Goal: Information Seeking & Learning: Find specific fact

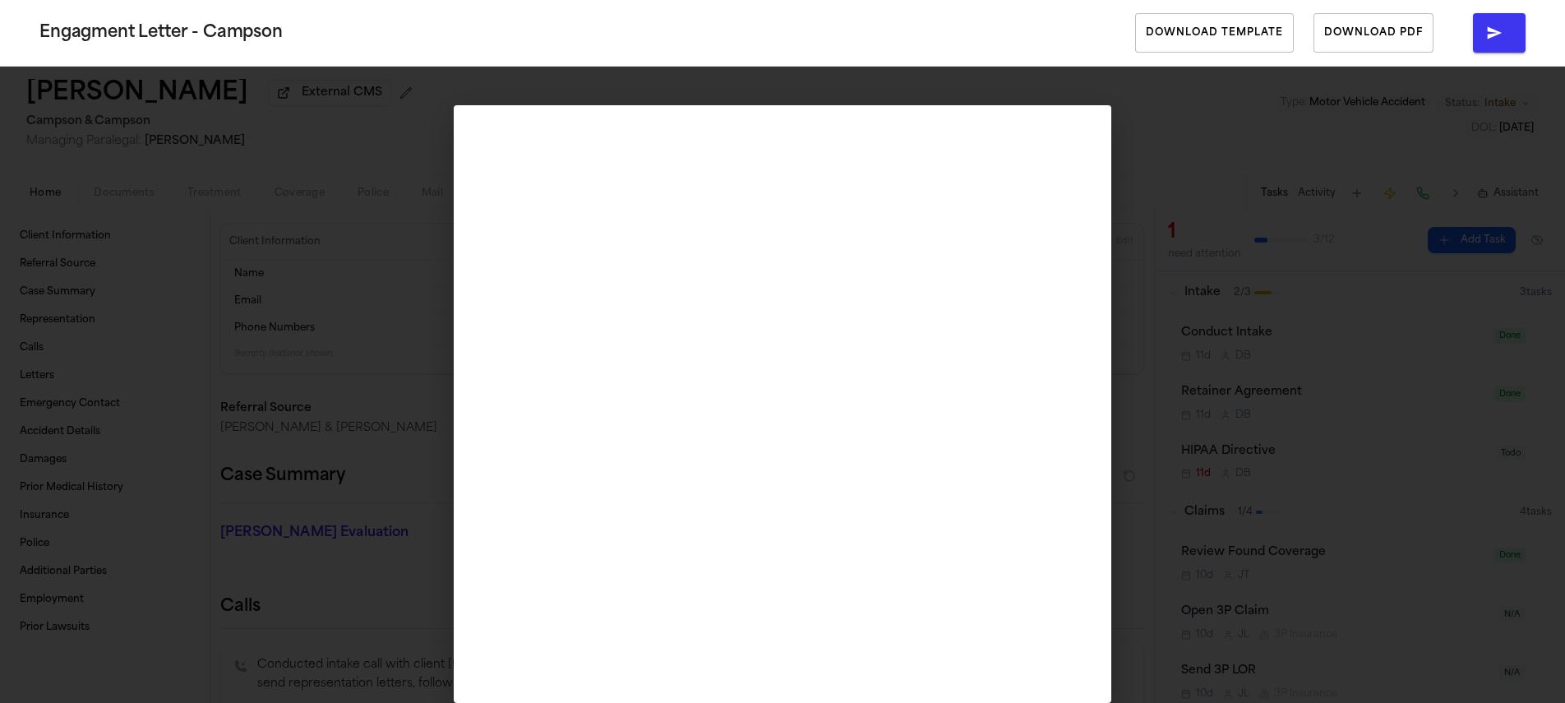
scroll to position [303, 0]
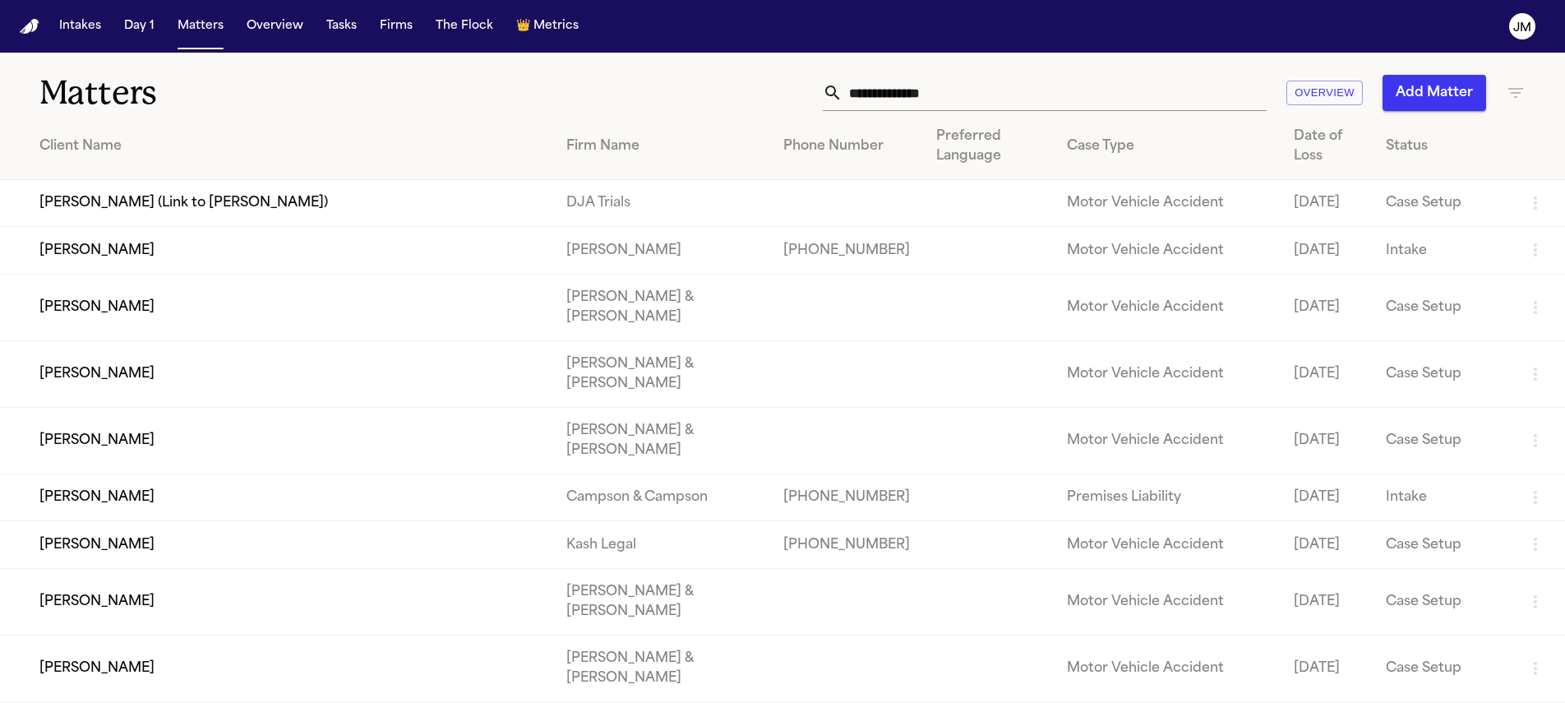
click at [915, 104] on input "text" at bounding box center [1055, 93] width 424 height 36
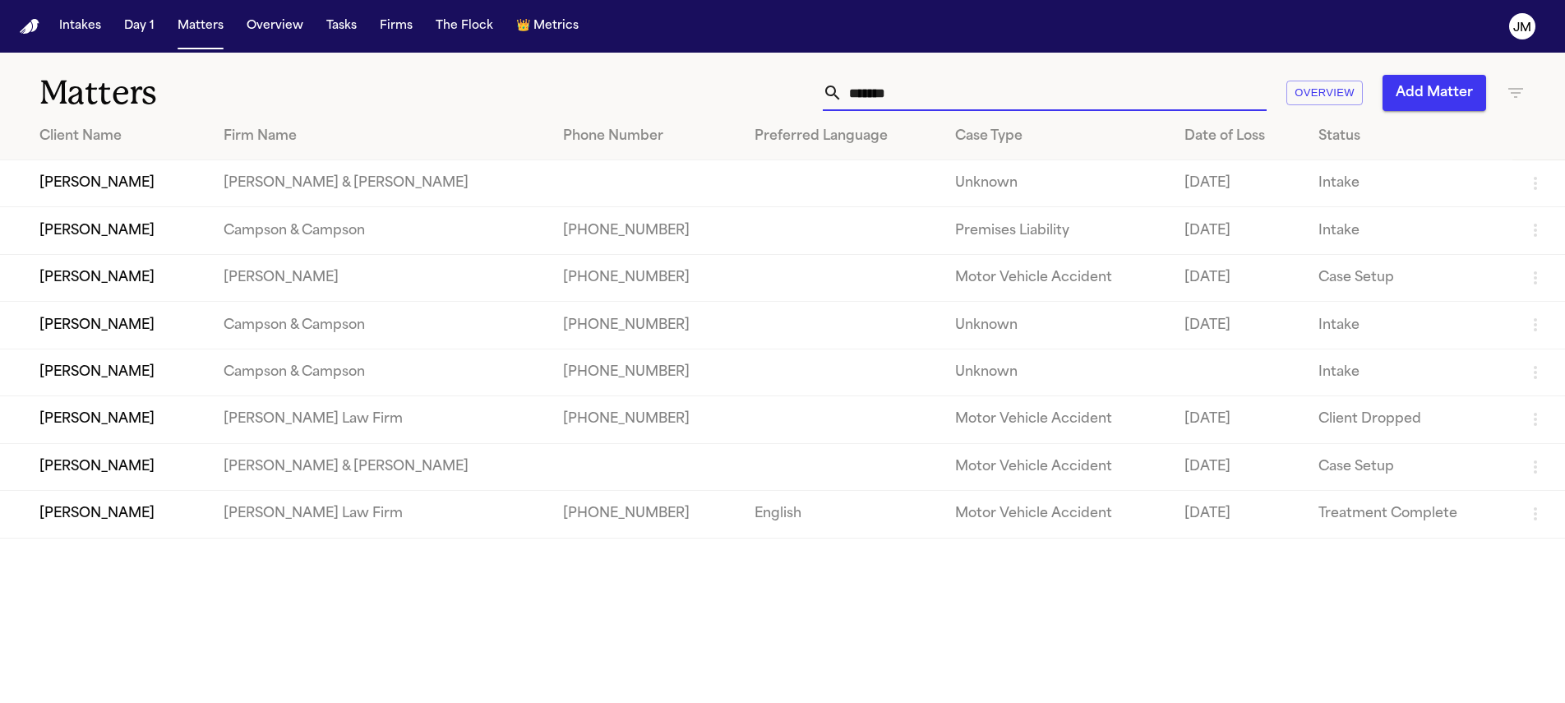
type input "*******"
click at [123, 279] on td "[PERSON_NAME]" at bounding box center [105, 277] width 210 height 47
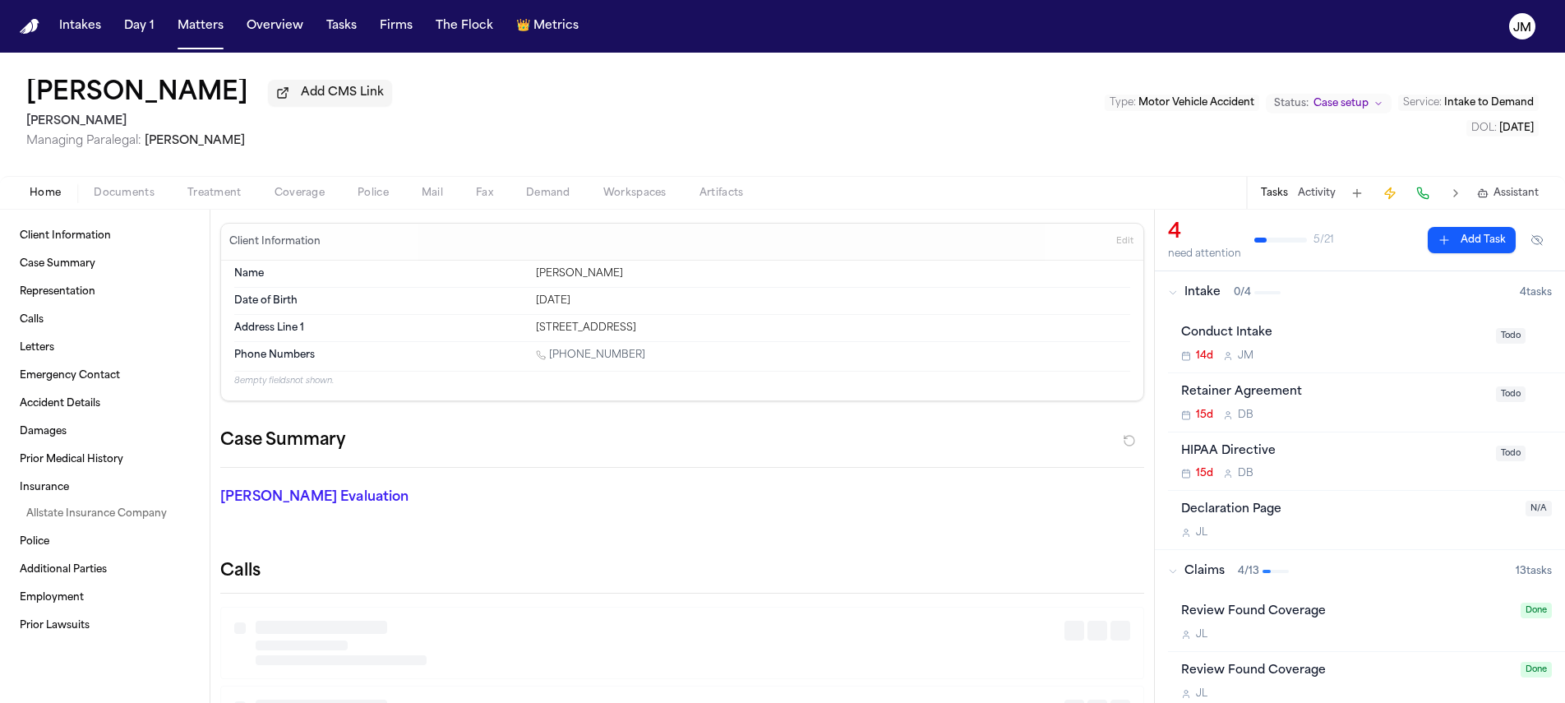
click at [132, 196] on span "Documents" at bounding box center [124, 193] width 61 height 13
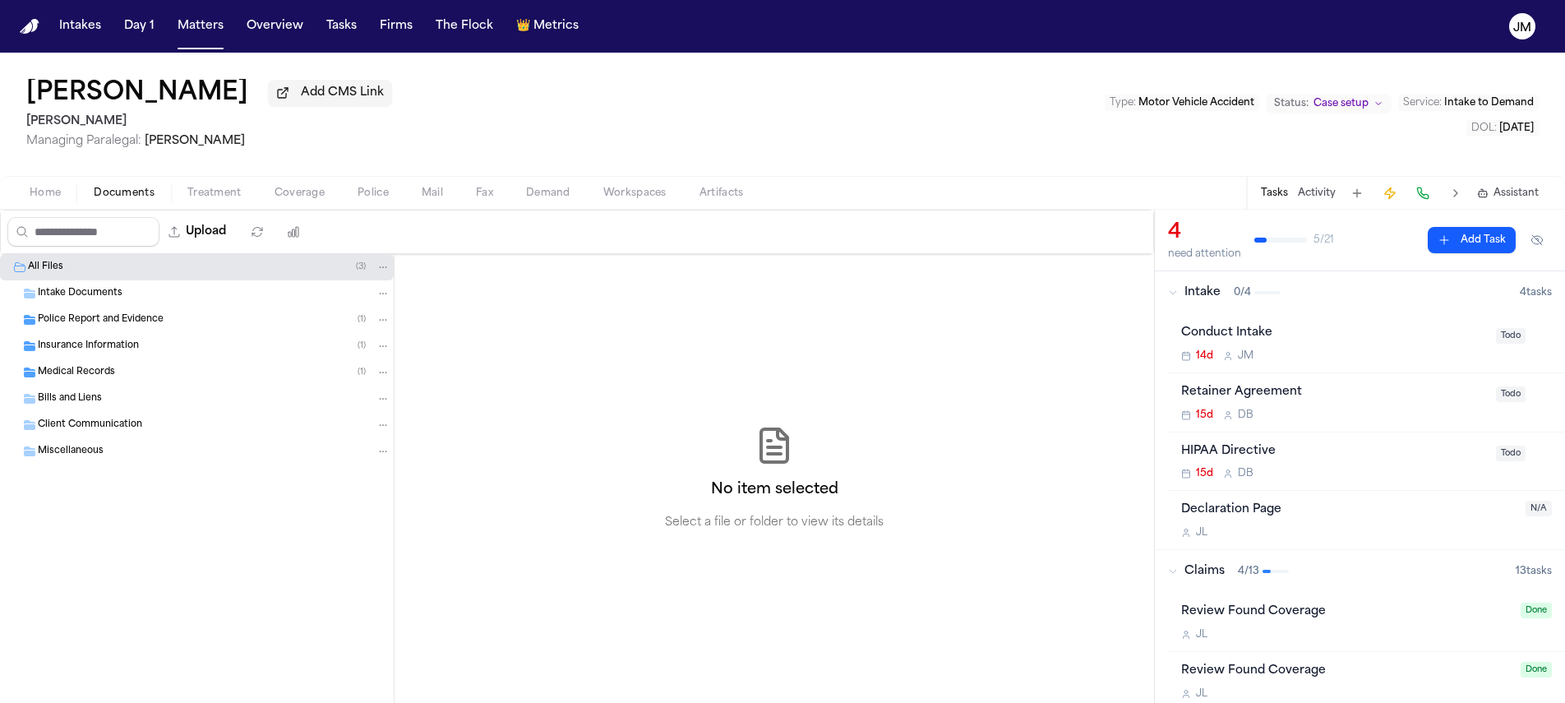
click at [106, 327] on span "Police Report and Evidence" at bounding box center [101, 320] width 126 height 14
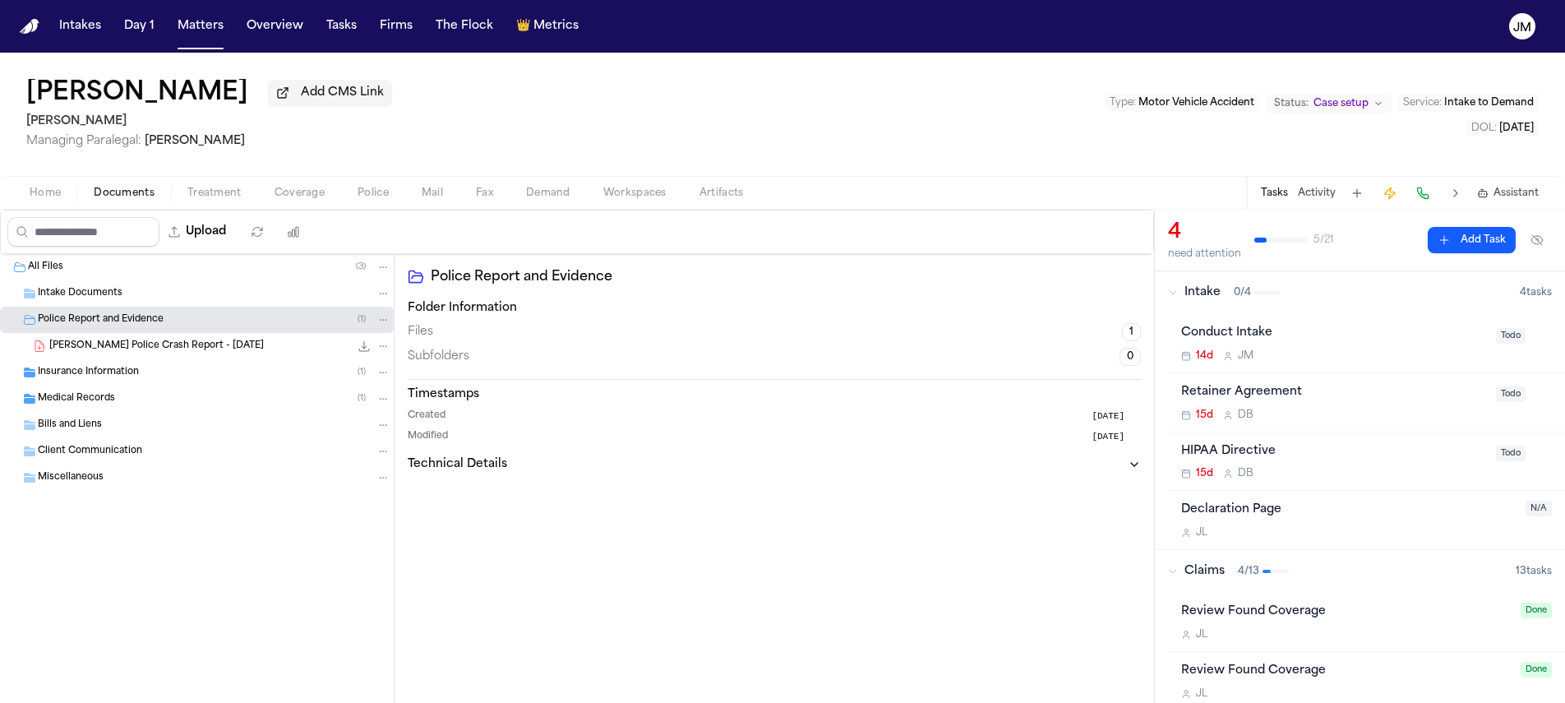
click at [108, 341] on div "[PERSON_NAME] Police Crash Report - [DATE] 348.3 KB • PDF" at bounding box center [219, 346] width 341 height 16
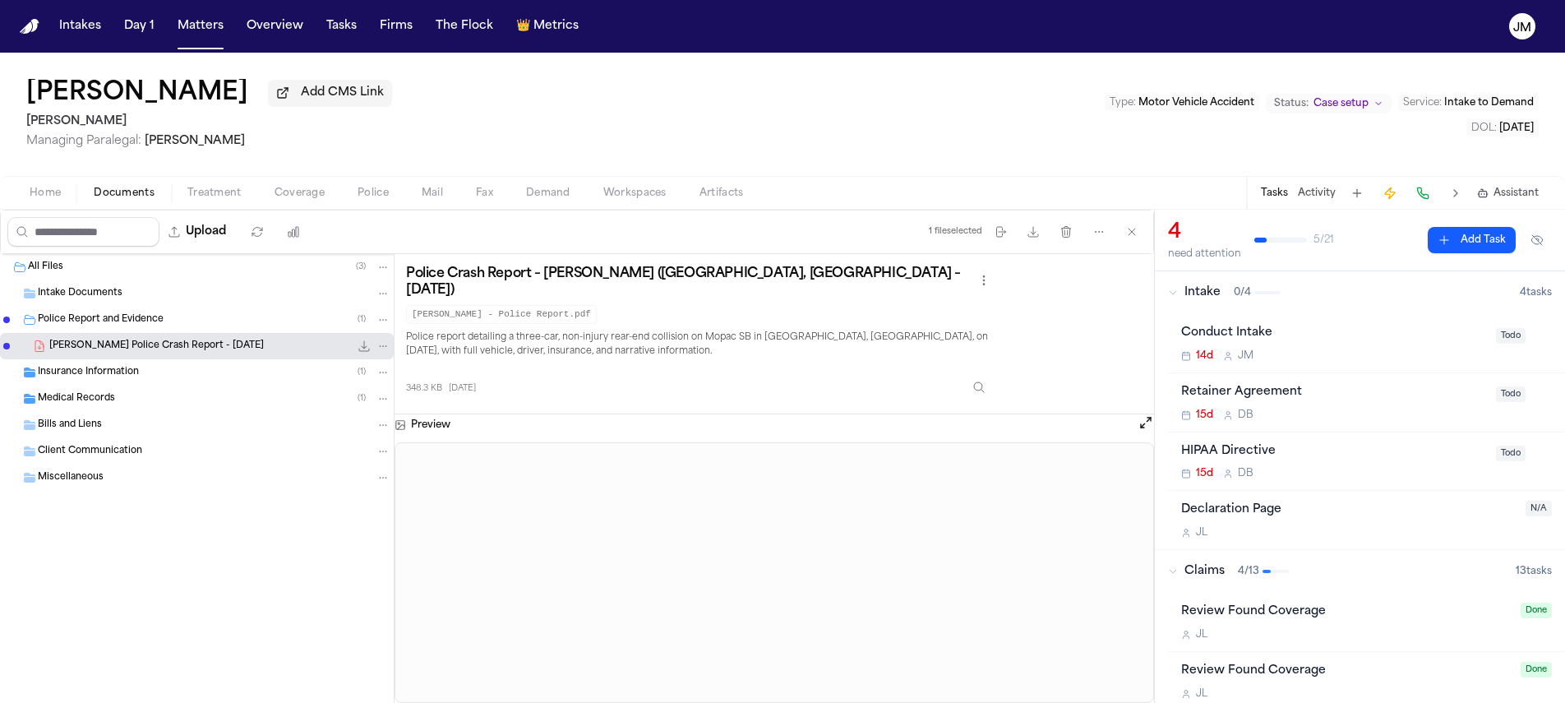
click at [275, 208] on div "Home Documents Treatment Coverage Police Mail Fax Demand Workspaces Artifacts T…" at bounding box center [782, 192] width 1565 height 33
click at [279, 203] on span "button" at bounding box center [300, 202] width 70 height 2
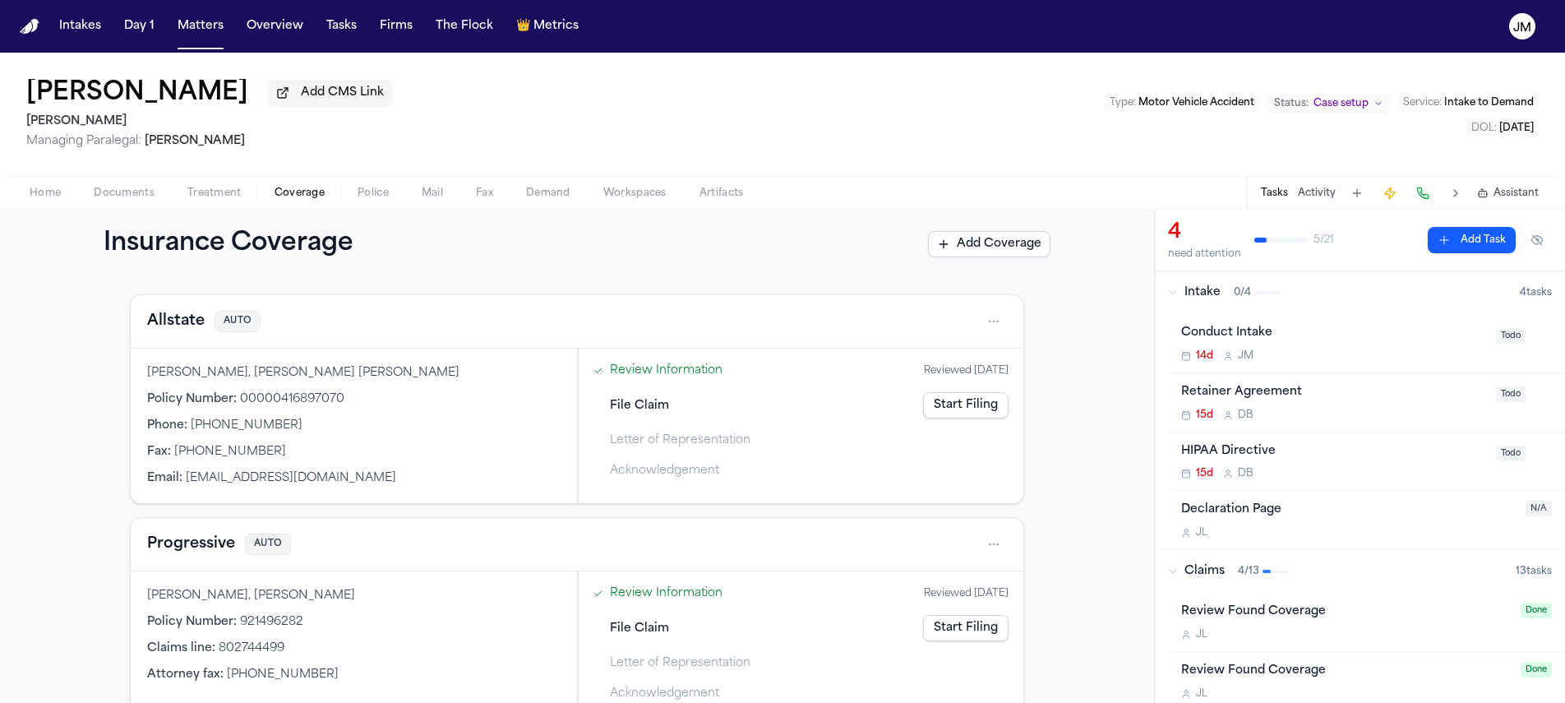
scroll to position [353, 0]
drag, startPoint x: 274, startPoint y: 427, endPoint x: 183, endPoint y: 424, distance: 91.3
click at [183, 424] on div "Phone : [PHONE_NUMBER]" at bounding box center [354, 421] width 414 height 16
copy span "[PHONE_NUMBER]"
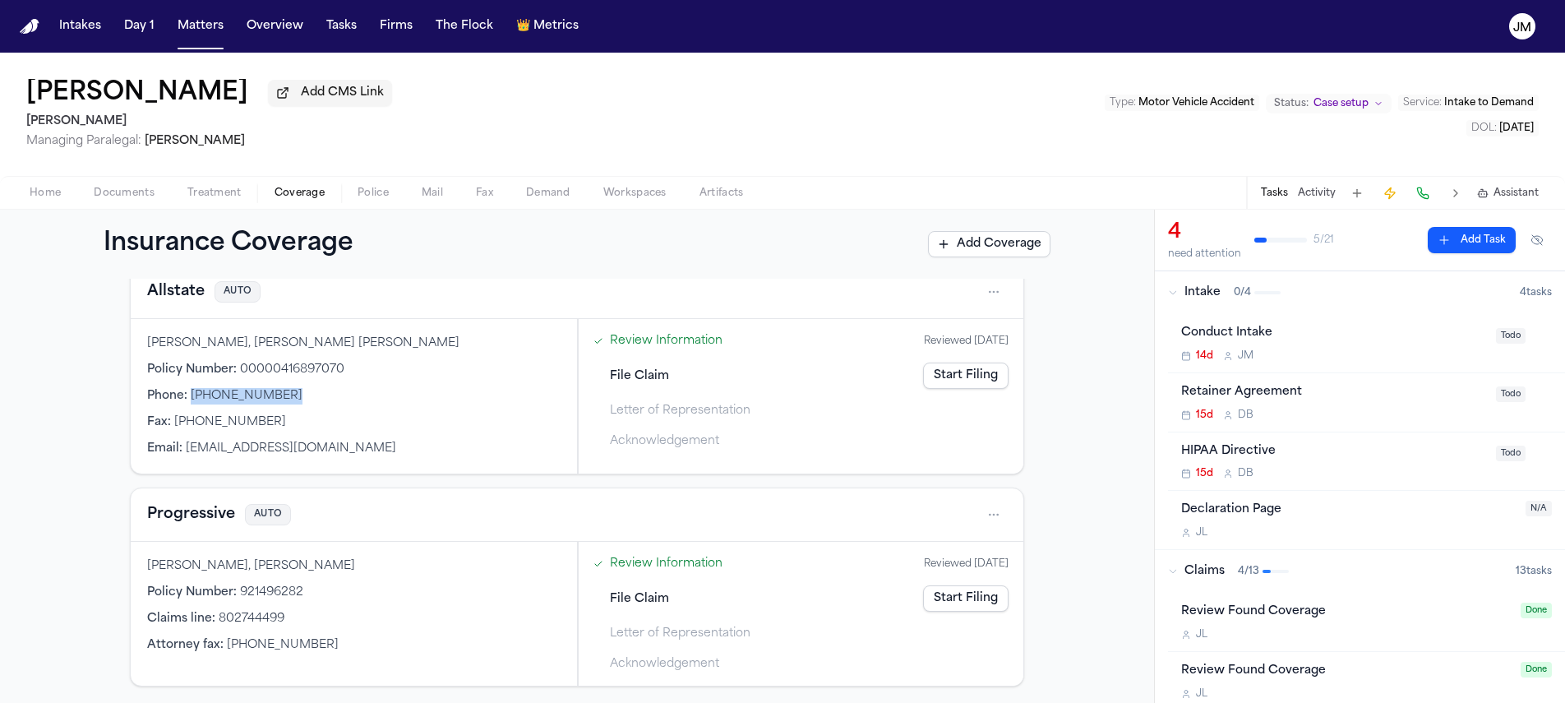
scroll to position [384, 0]
drag, startPoint x: 211, startPoint y: 613, endPoint x: 274, endPoint y: 619, distance: 62.8
click at [274, 619] on span "802744499" at bounding box center [252, 615] width 66 height 12
copy span "802744499"
click at [976, 506] on html "Intakes Day 1 Matters Overview Tasks Firms The Flock 👑 Metrics [PERSON_NAME] [P…" at bounding box center [782, 351] width 1565 height 703
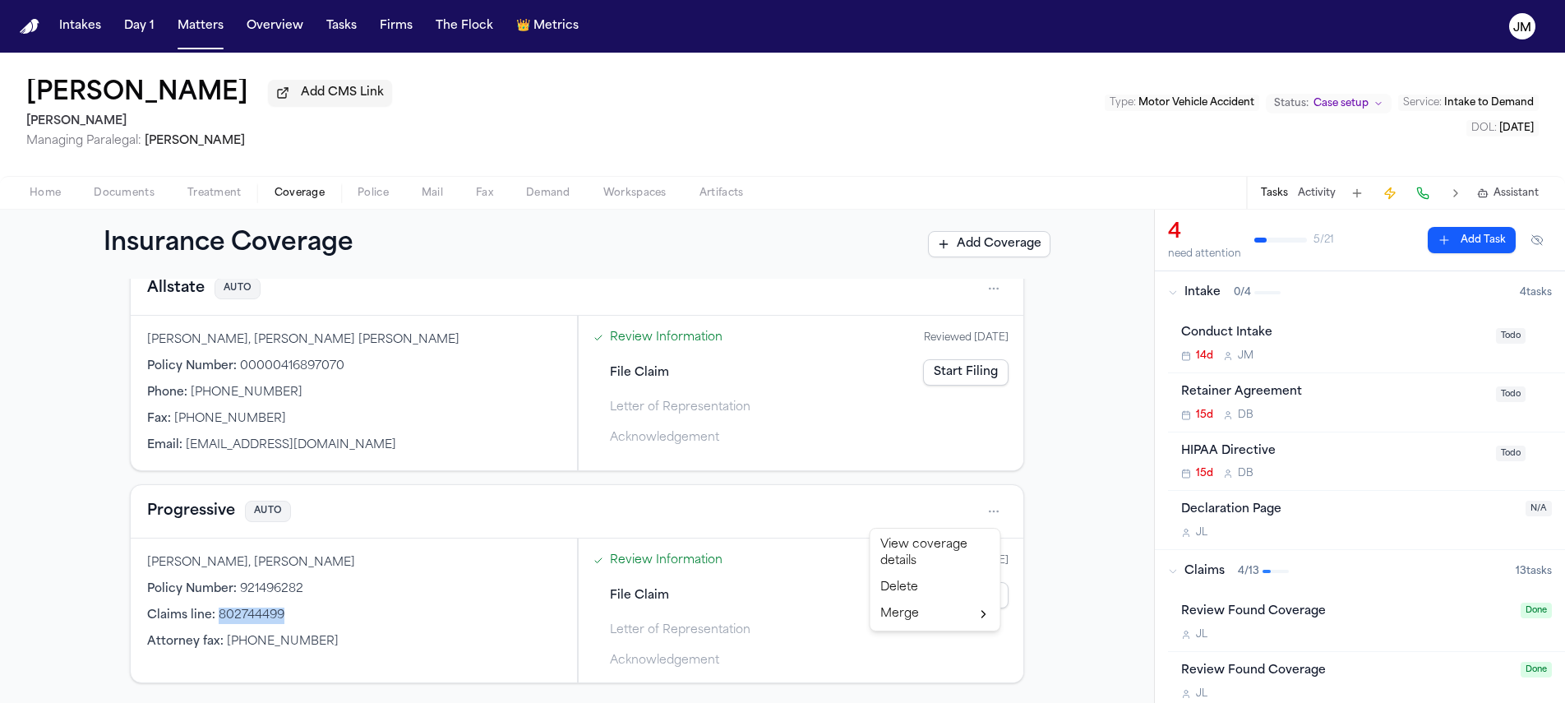
click at [934, 539] on div "View coverage details" at bounding box center [935, 553] width 123 height 43
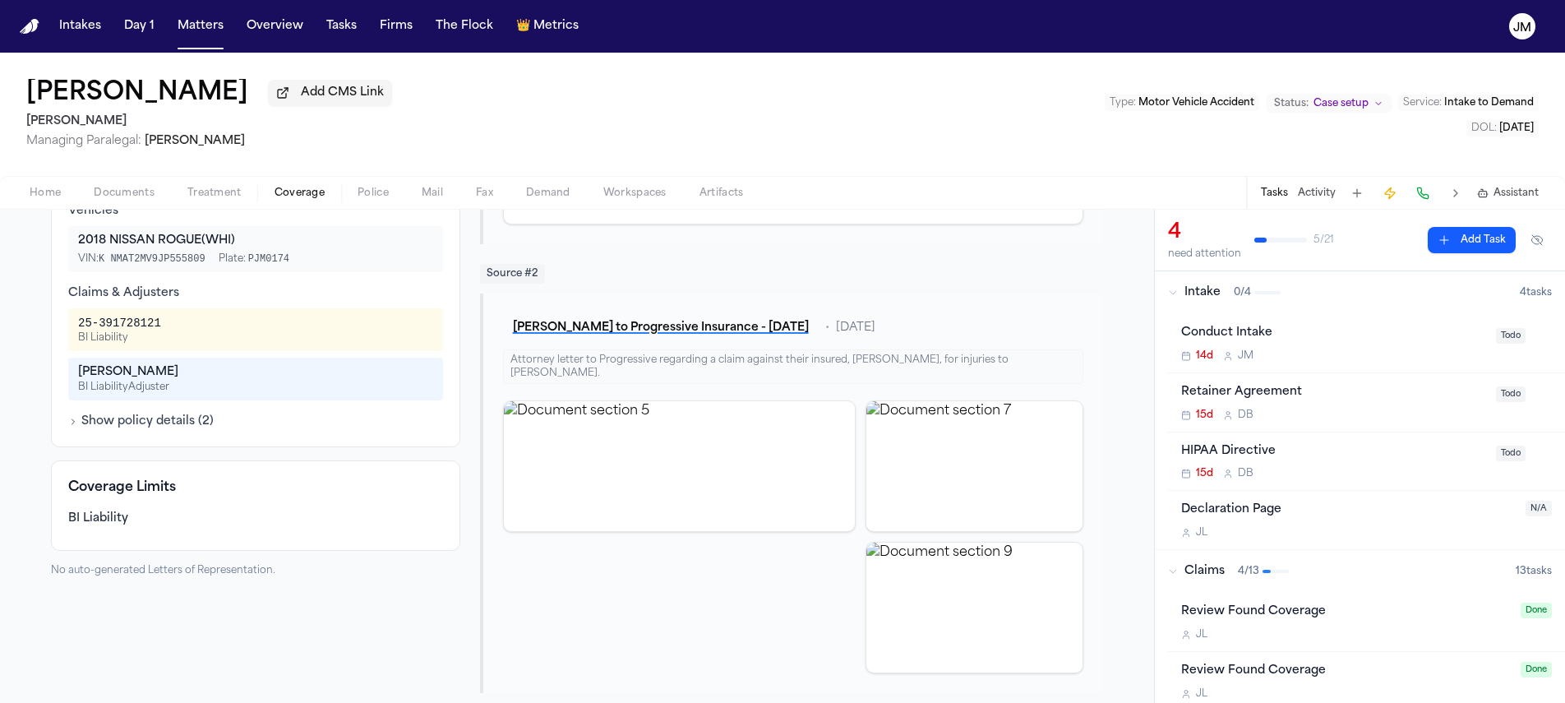
scroll to position [428, 0]
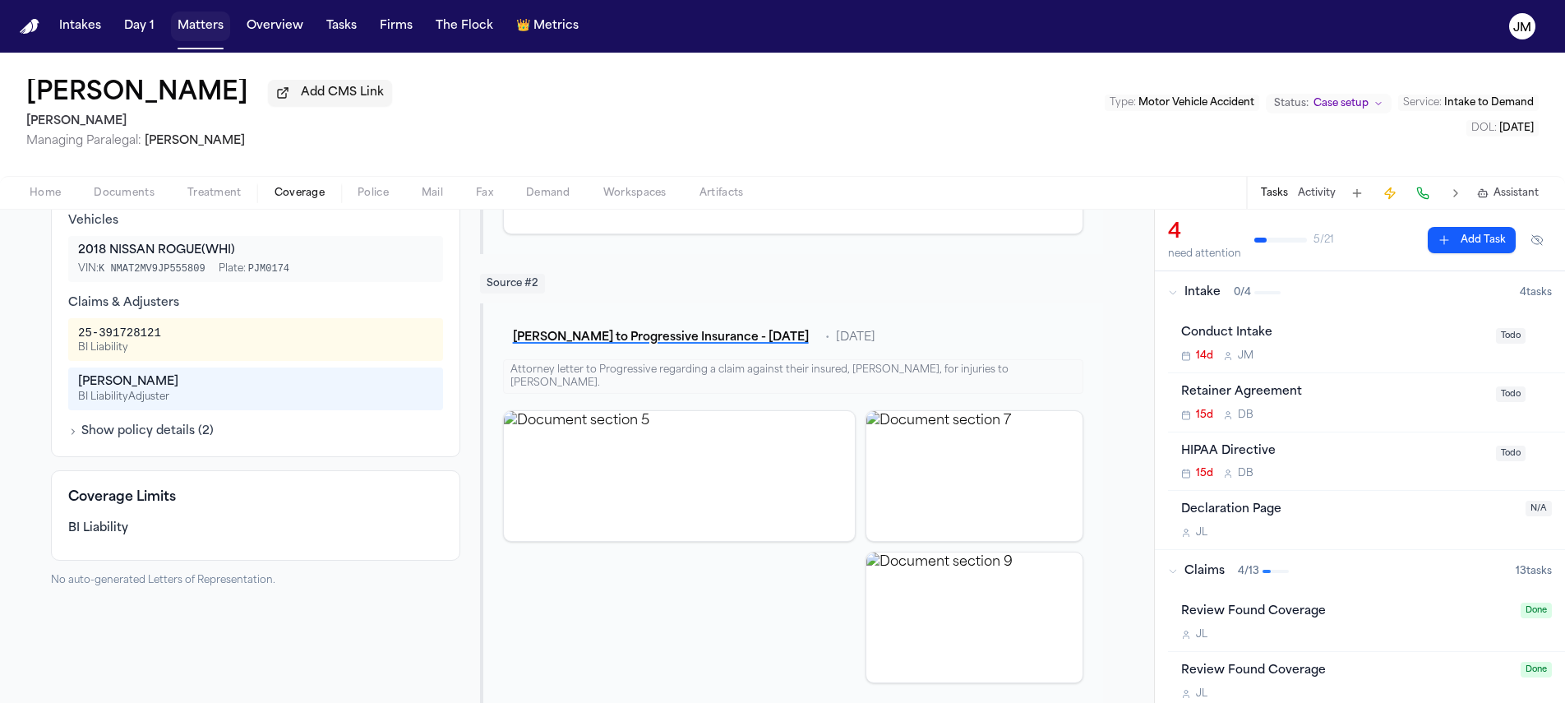
click at [210, 29] on button "Matters" at bounding box center [200, 27] width 59 height 30
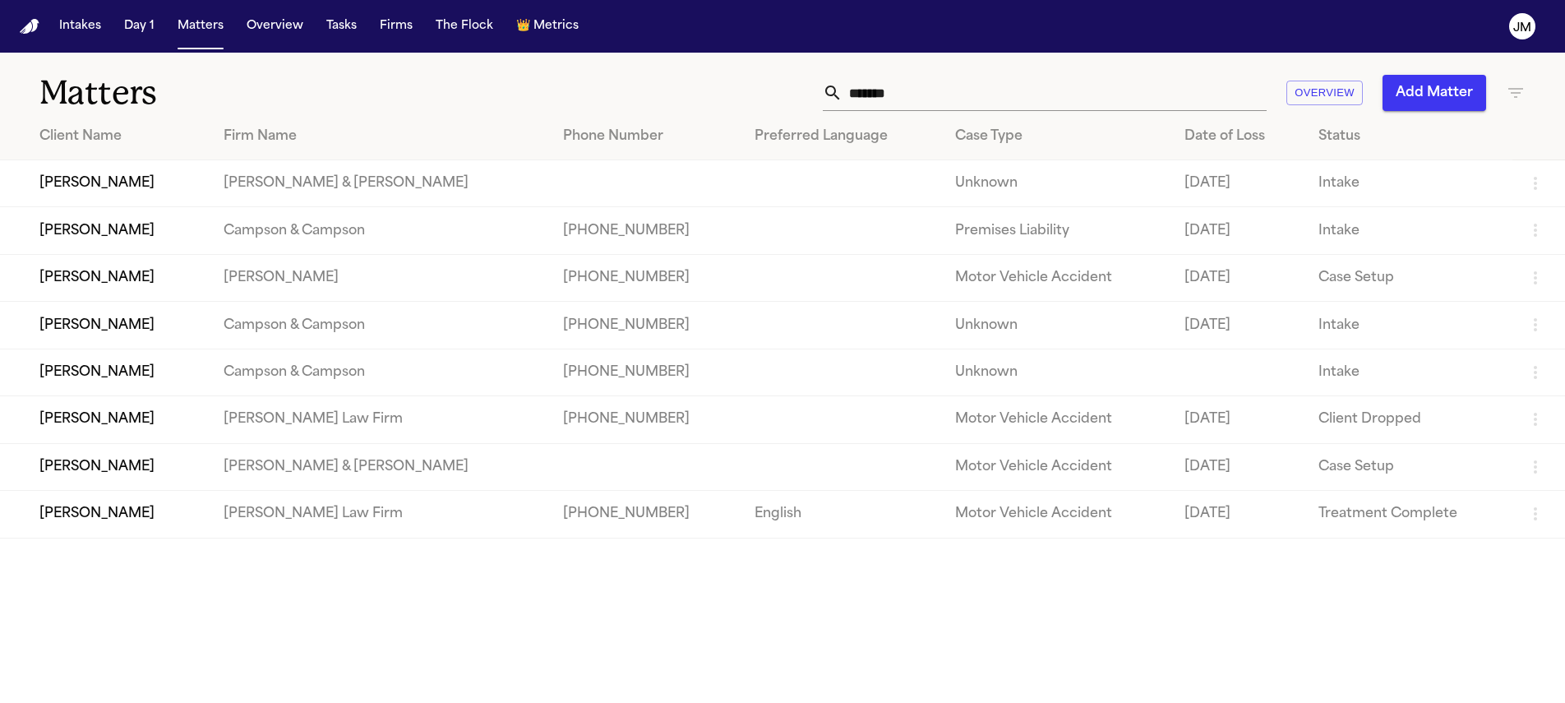
click at [1081, 113] on th "Case Type" at bounding box center [1057, 136] width 230 height 47
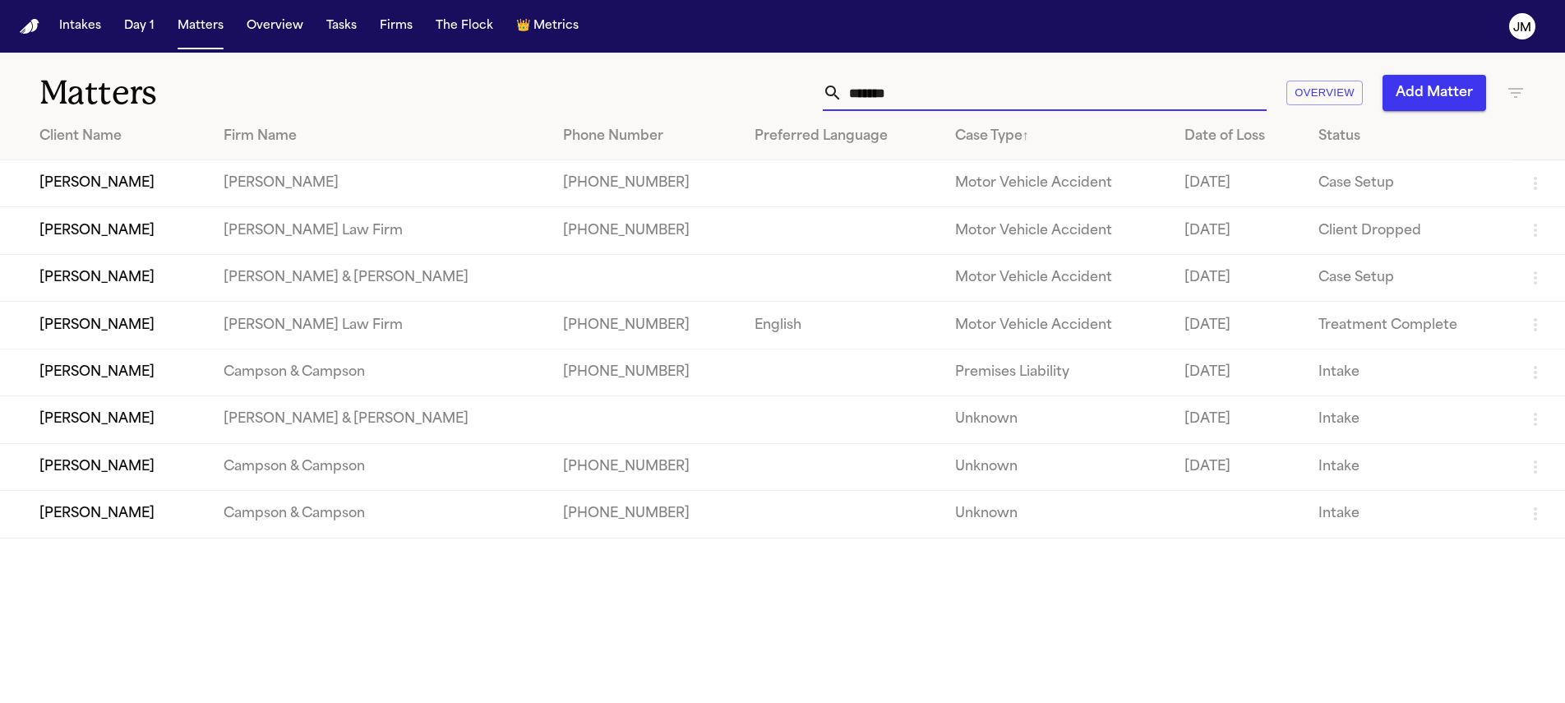
click at [1067, 93] on input "*******" at bounding box center [1055, 93] width 424 height 36
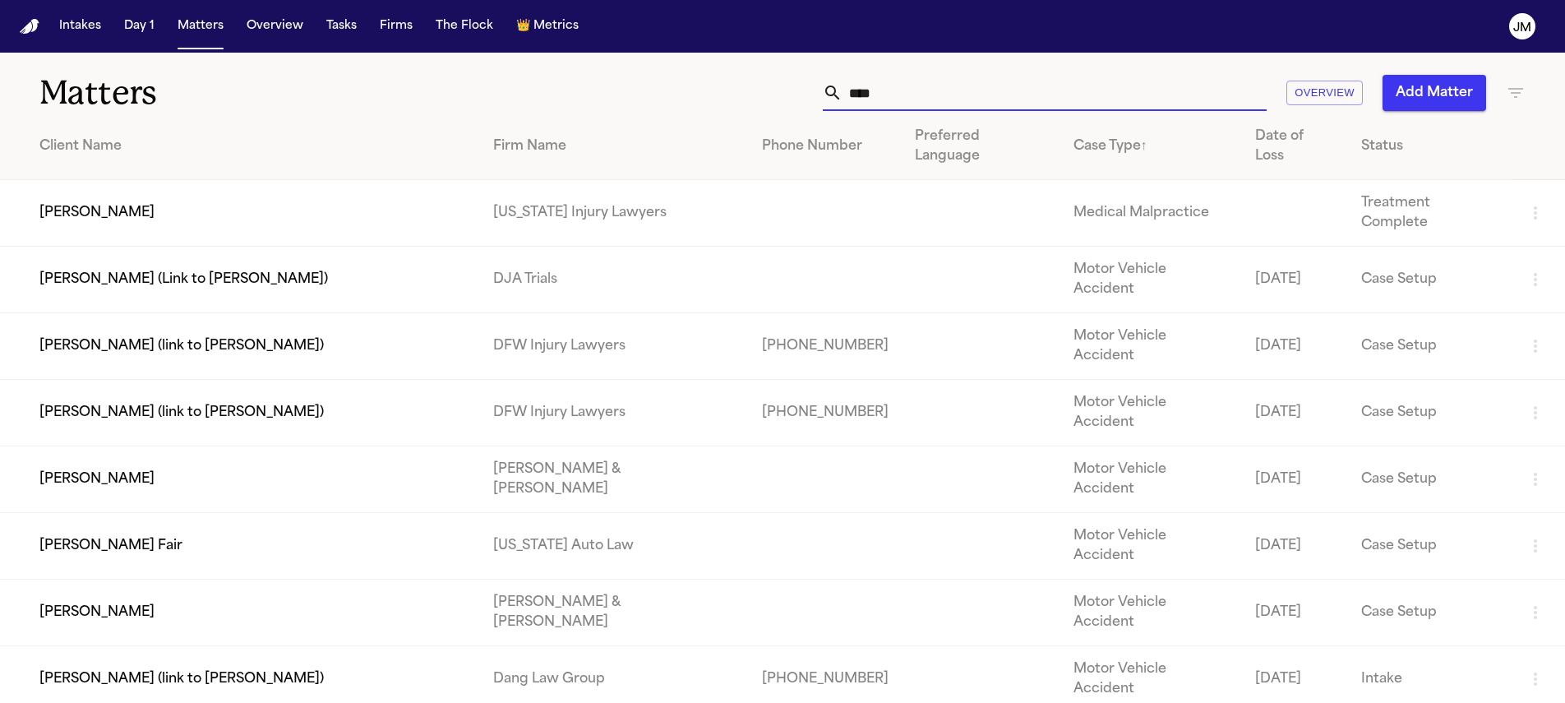
type input "****"
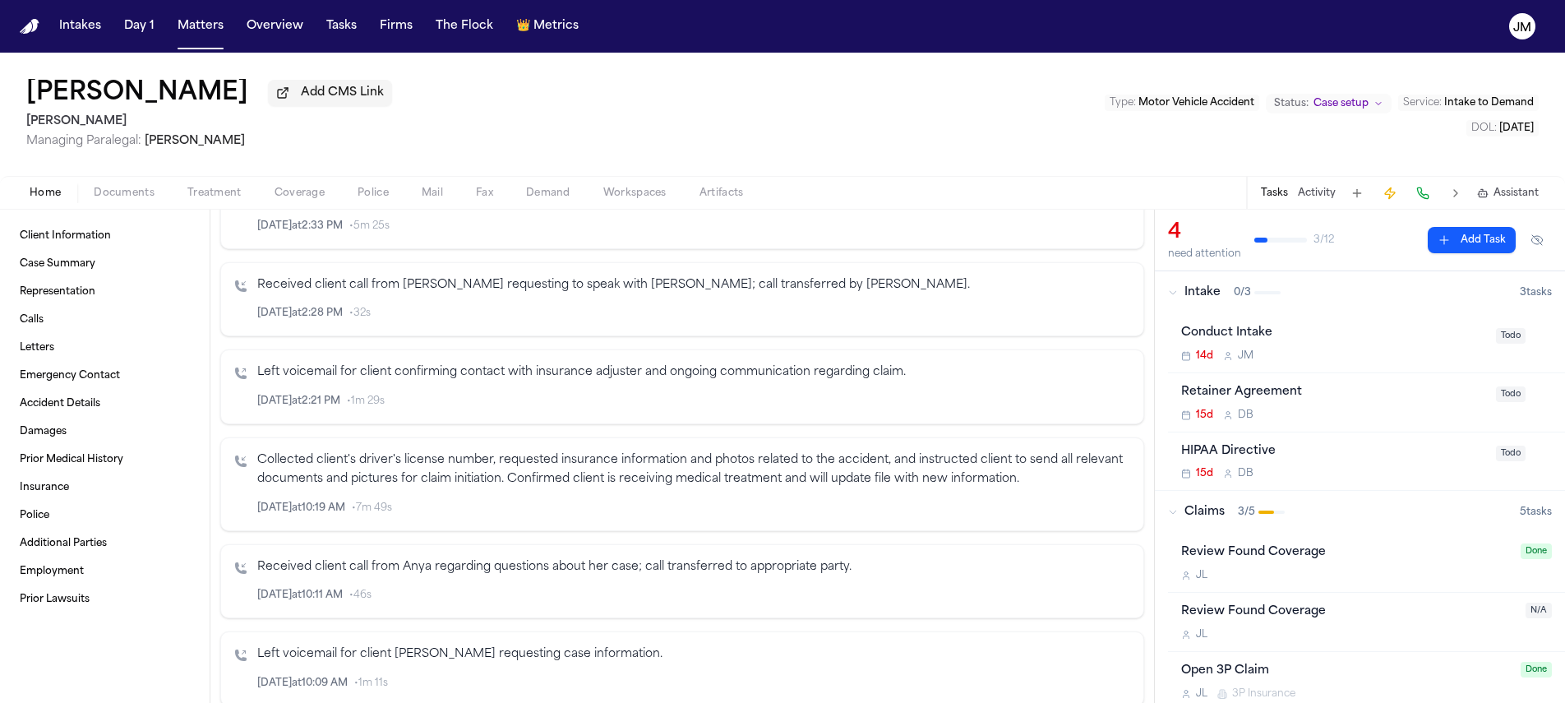
scroll to position [487, 0]
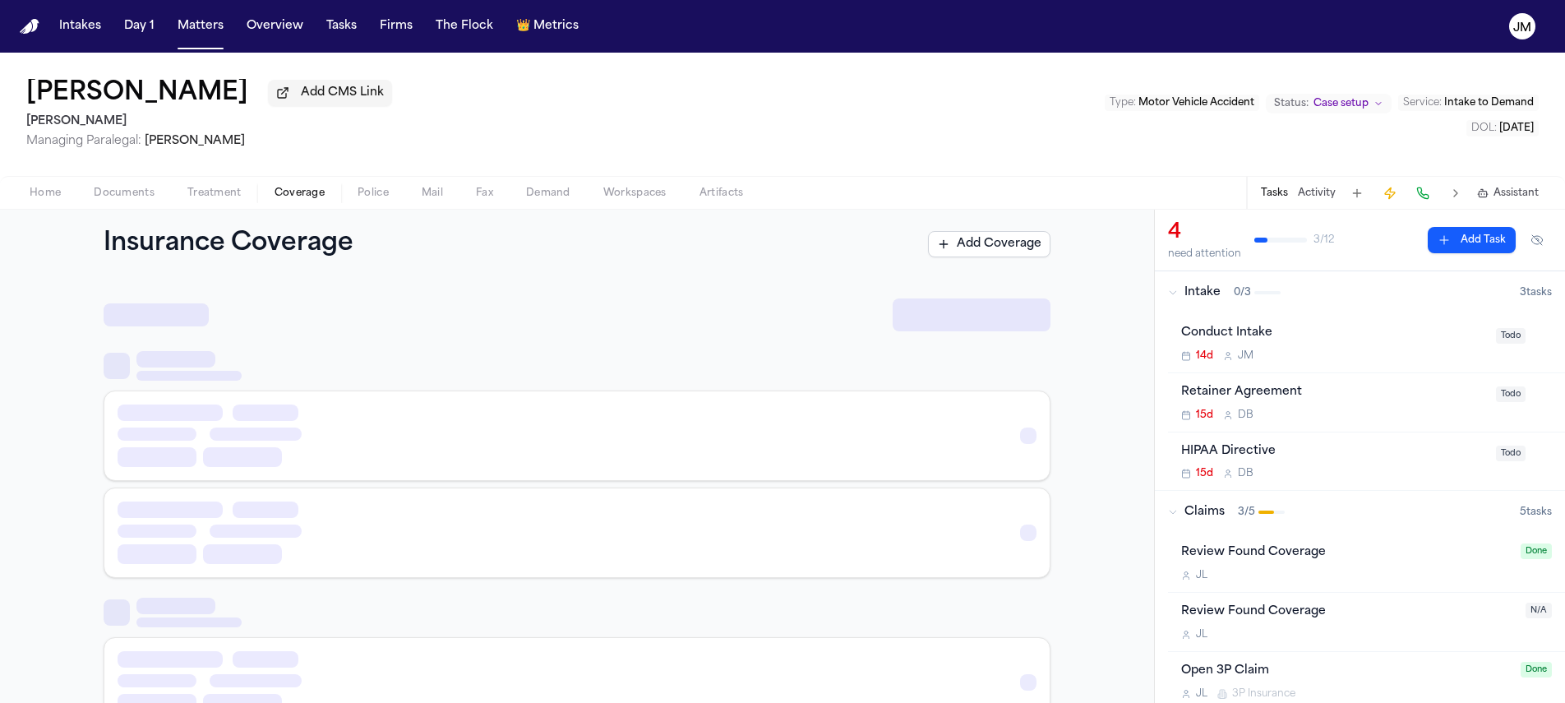
click at [312, 190] on span "Coverage" at bounding box center [300, 193] width 50 height 13
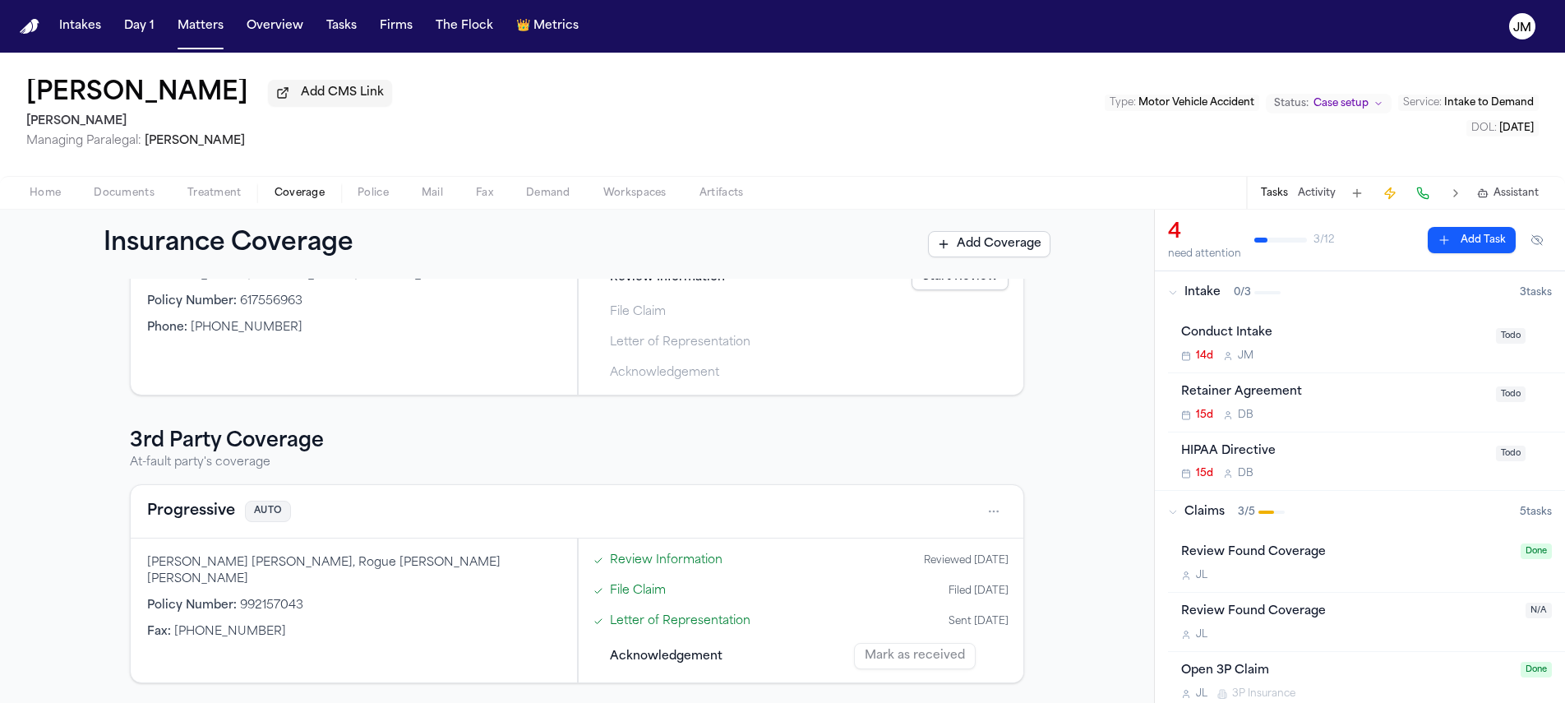
scroll to position [161, 0]
drag, startPoint x: 235, startPoint y: 594, endPoint x: 302, endPoint y: 596, distance: 66.6
click at [302, 598] on div "Policy Number : 992157043" at bounding box center [354, 606] width 414 height 16
copy span "992157043"
click at [990, 515] on html "Intakes Day 1 Matters Overview Tasks Firms The Flock 👑 Metrics JM [PERSON_NAME]…" at bounding box center [782, 351] width 1565 height 703
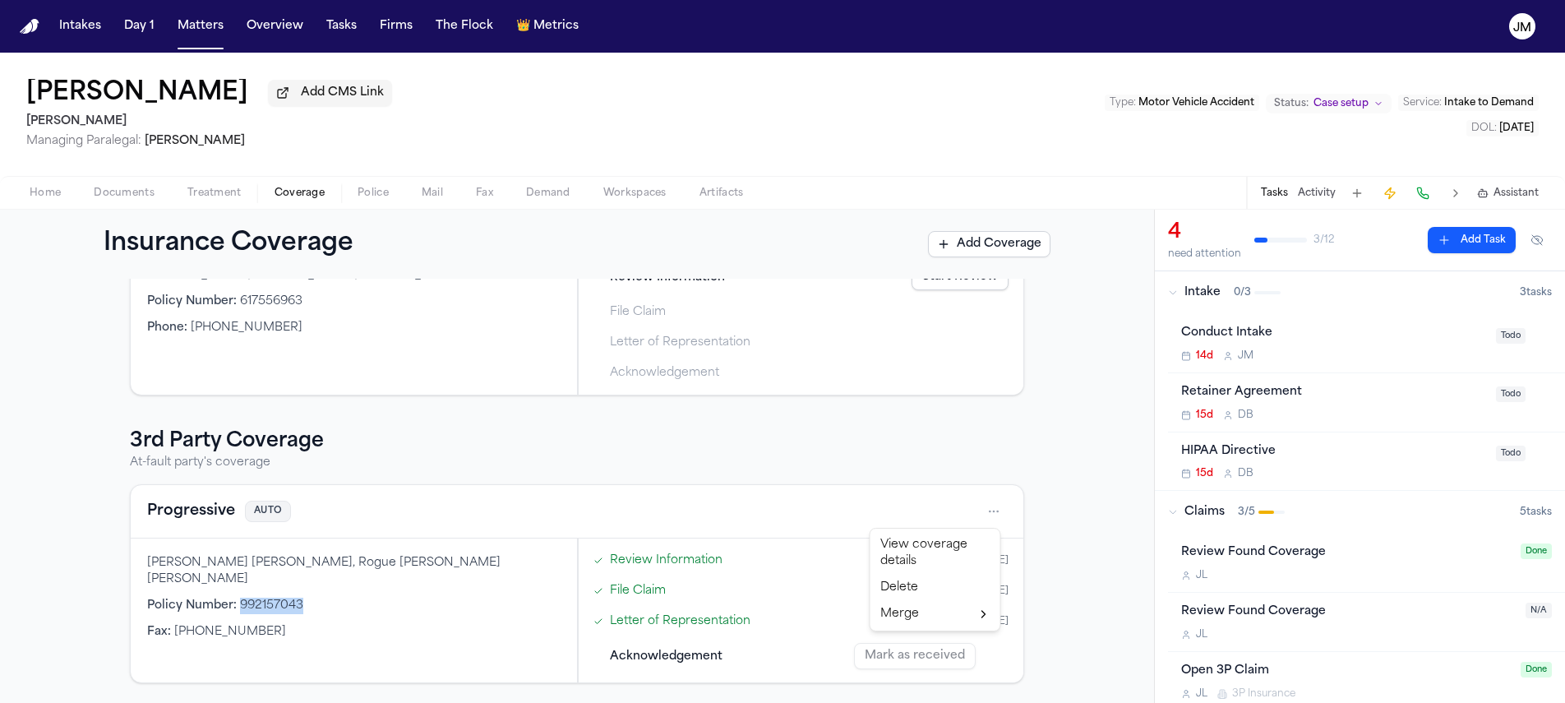
click at [922, 545] on div "View coverage details" at bounding box center [935, 553] width 123 height 43
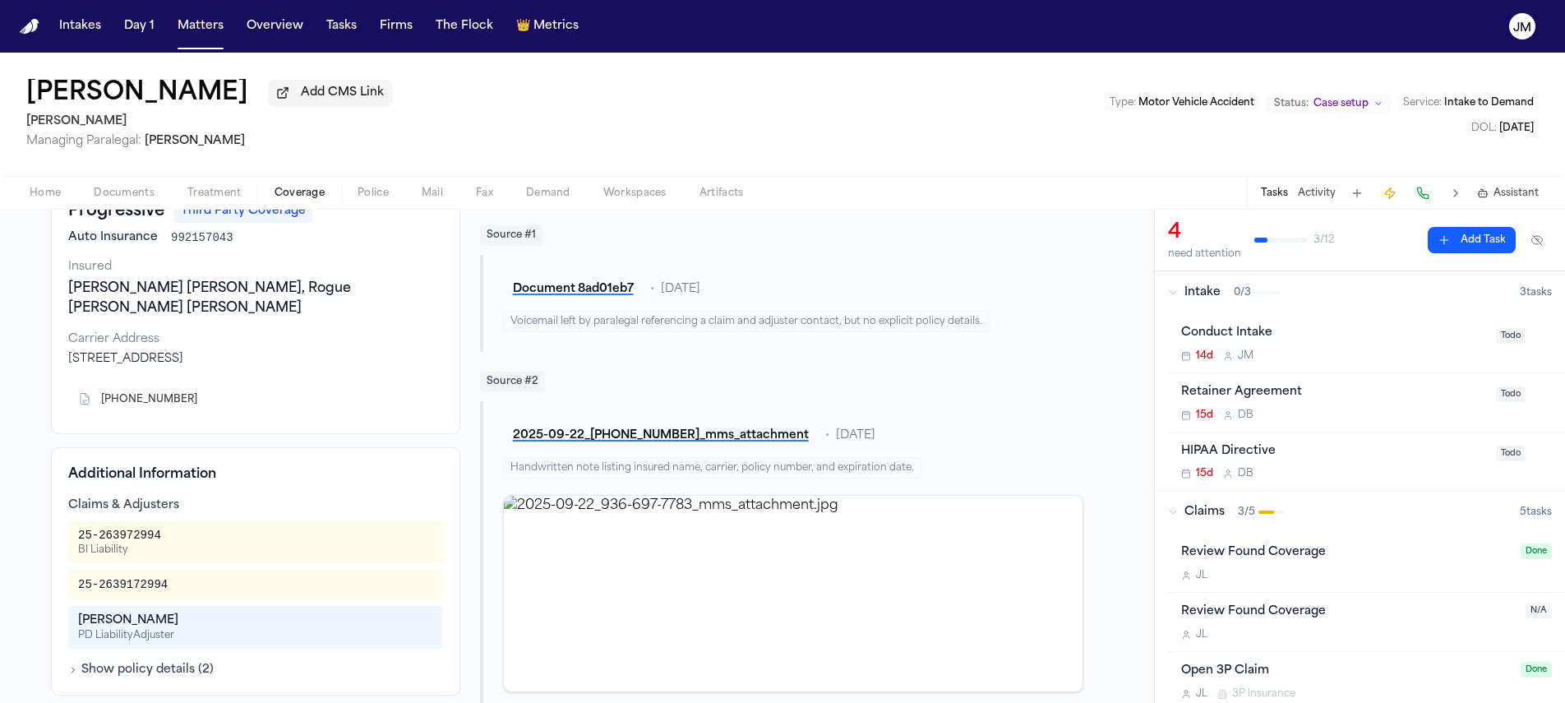
scroll to position [118, 0]
click at [136, 196] on span "Documents" at bounding box center [124, 193] width 61 height 13
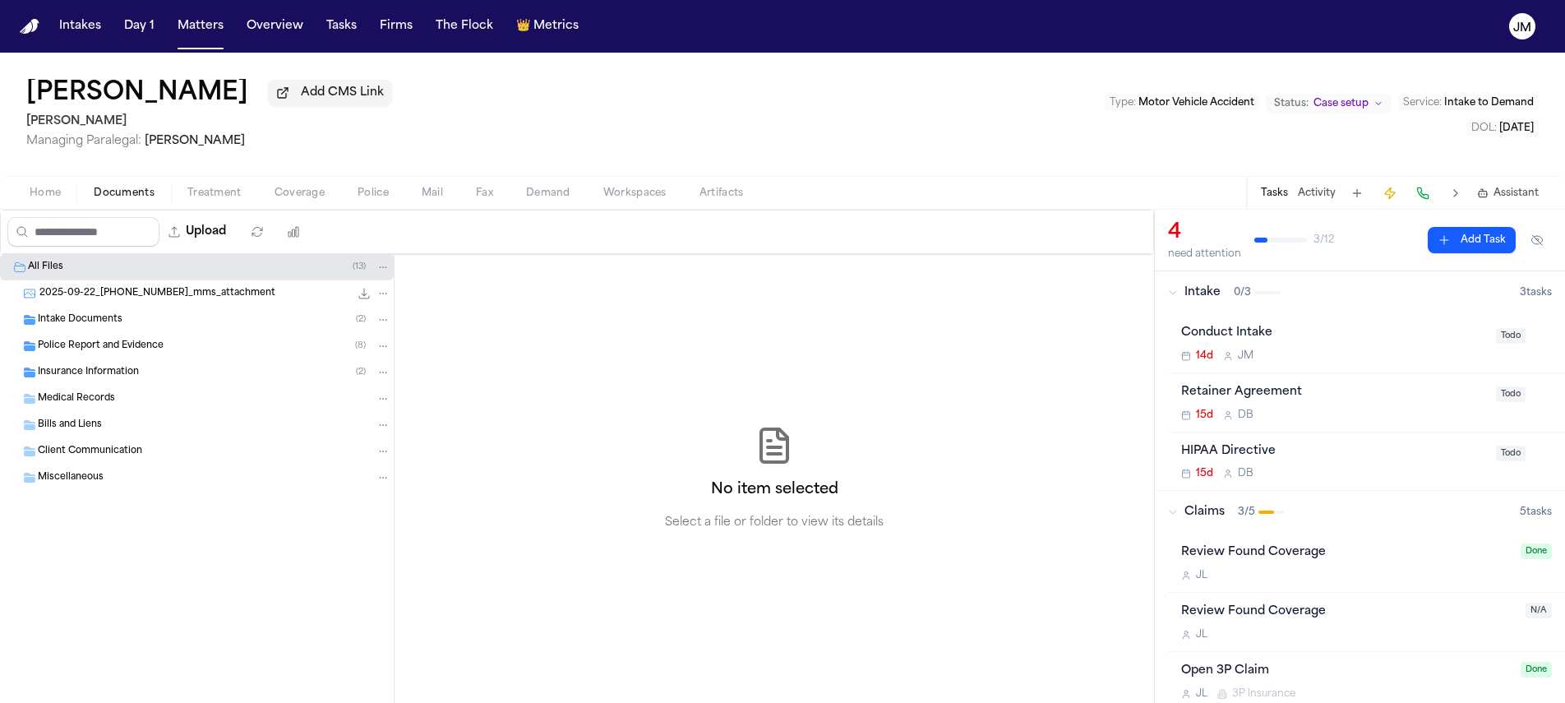
click at [115, 384] on div "Insurance Information ( 2 )" at bounding box center [197, 372] width 394 height 26
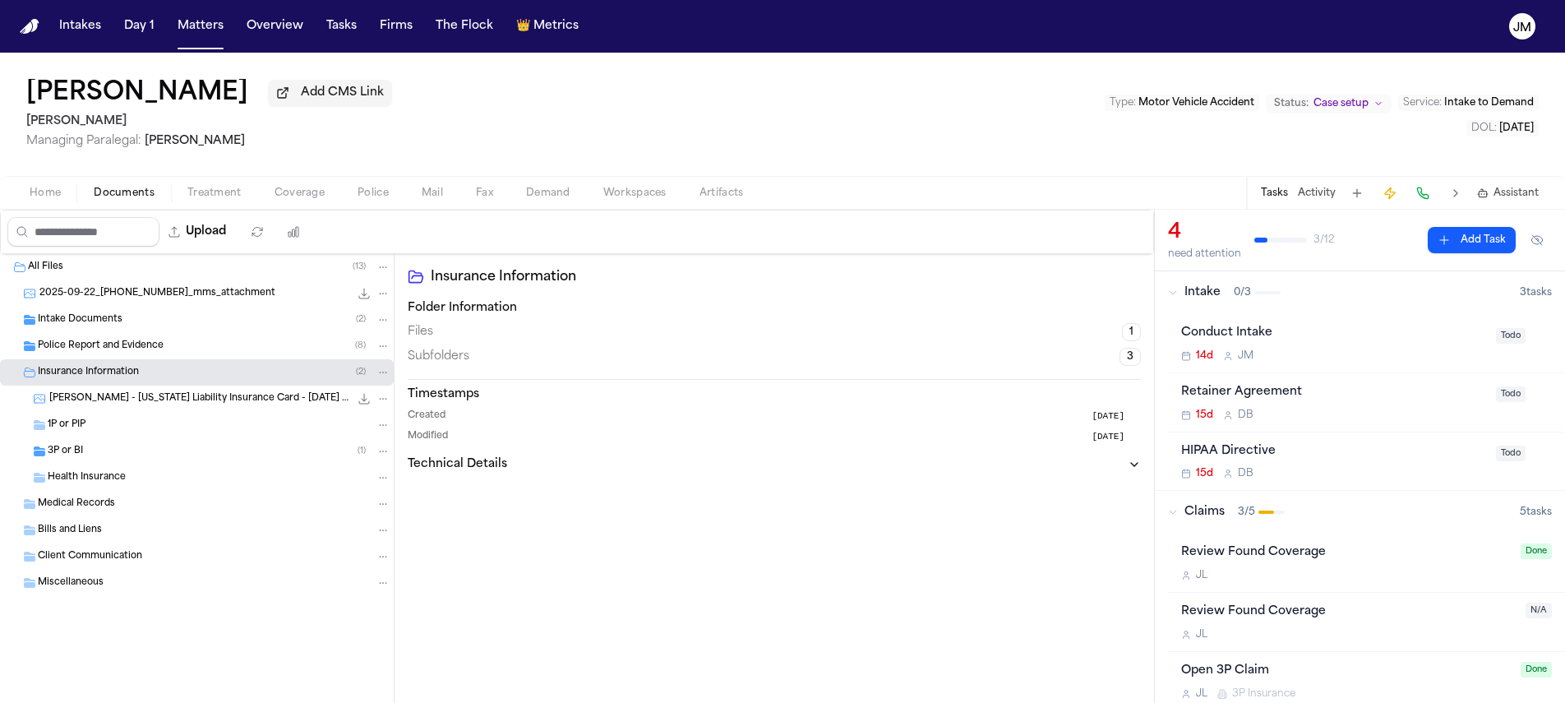
click at [105, 451] on div "3P or BI ( 1 )" at bounding box center [219, 451] width 343 height 15
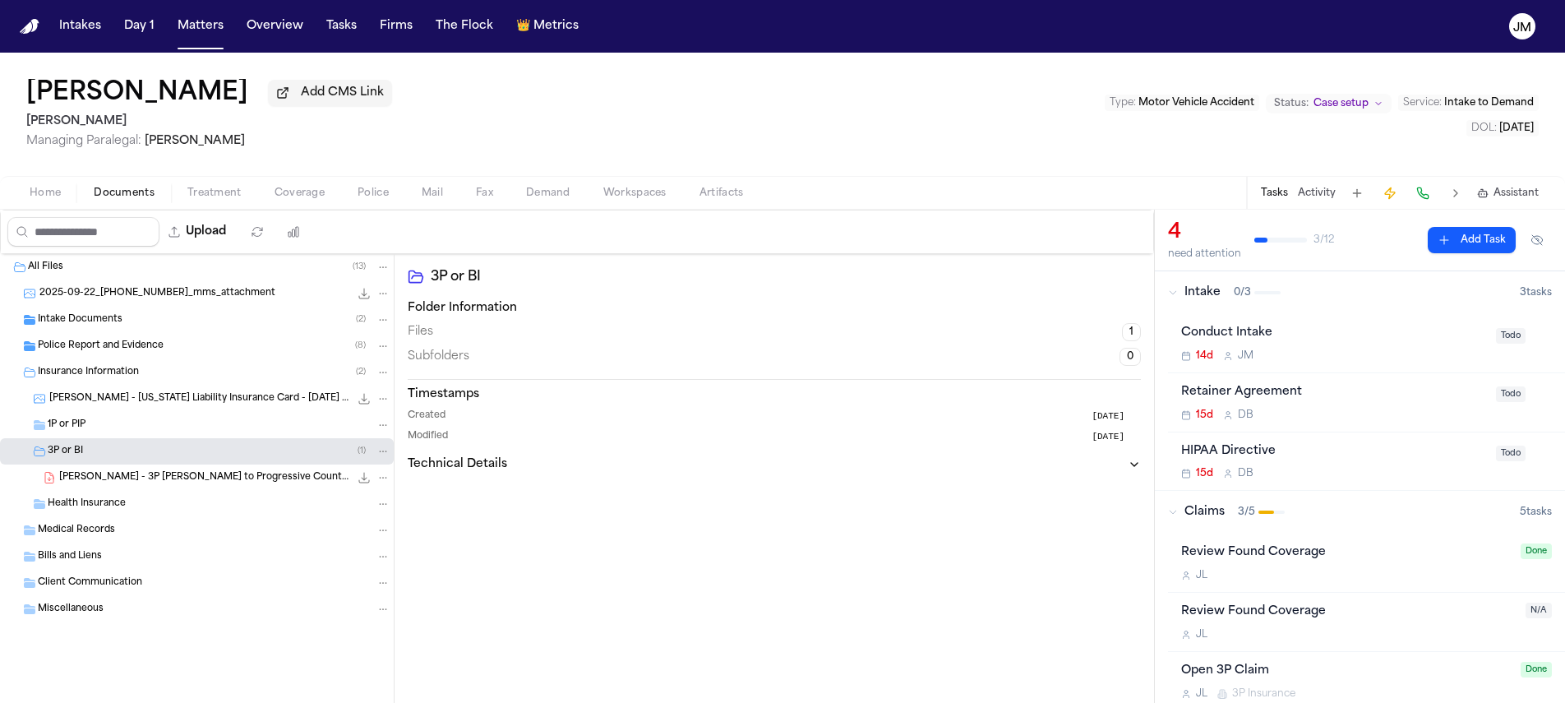
click at [228, 471] on div "[PERSON_NAME] - 3P [PERSON_NAME] to Progressive County Mutual - [DATE] 139.4 KB…" at bounding box center [197, 478] width 394 height 26
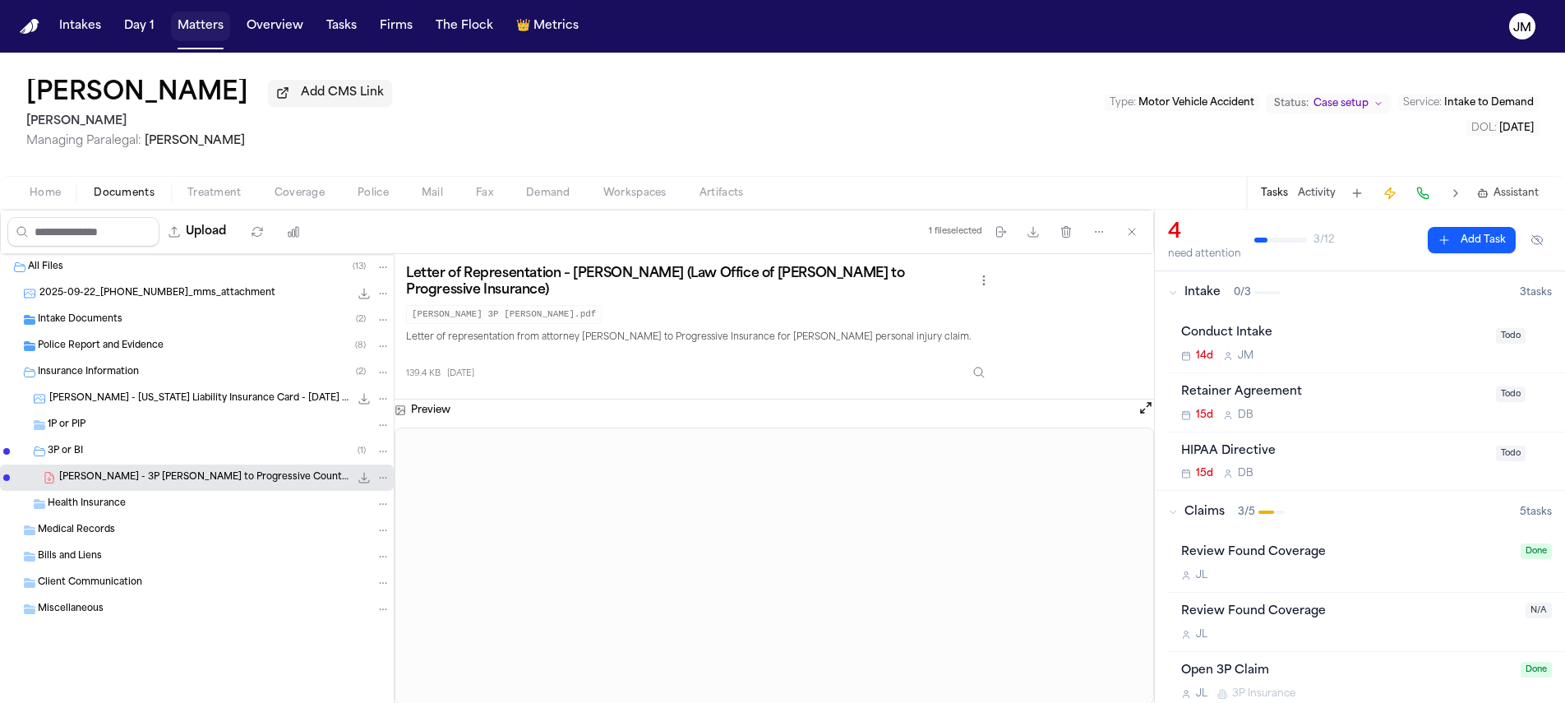
click at [187, 28] on button "Matters" at bounding box center [200, 27] width 59 height 30
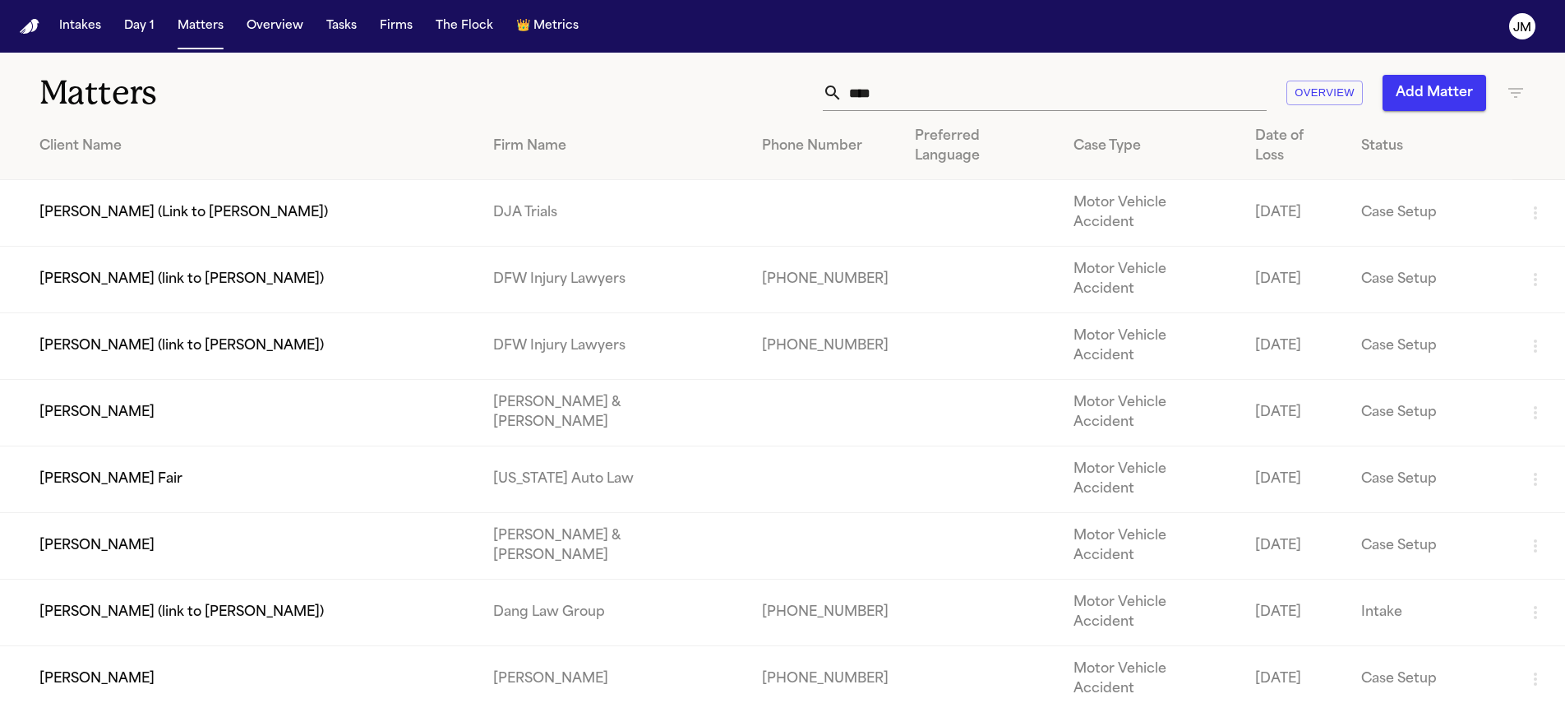
click at [991, 93] on input "****" at bounding box center [1055, 93] width 424 height 36
click at [991, 95] on input "****" at bounding box center [1055, 93] width 424 height 36
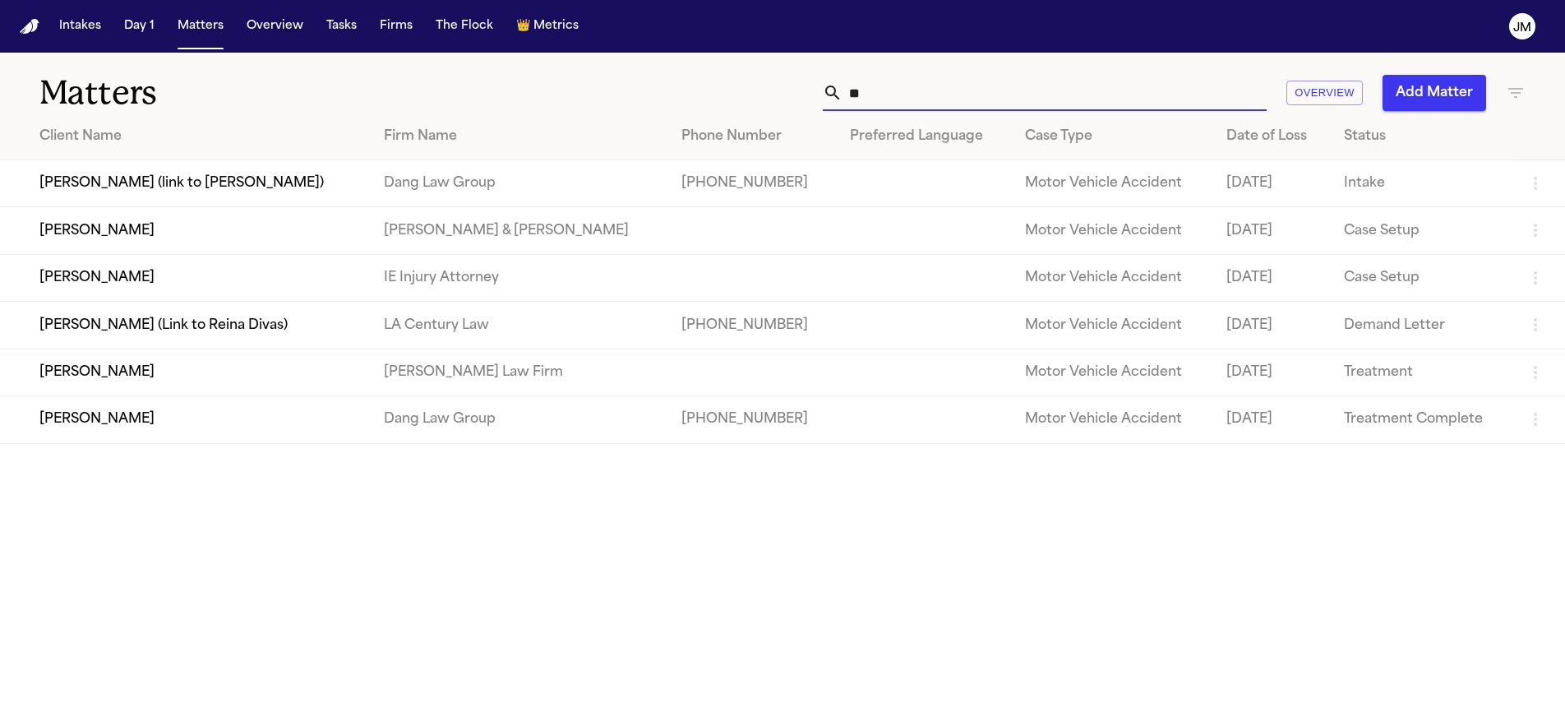
type input "*"
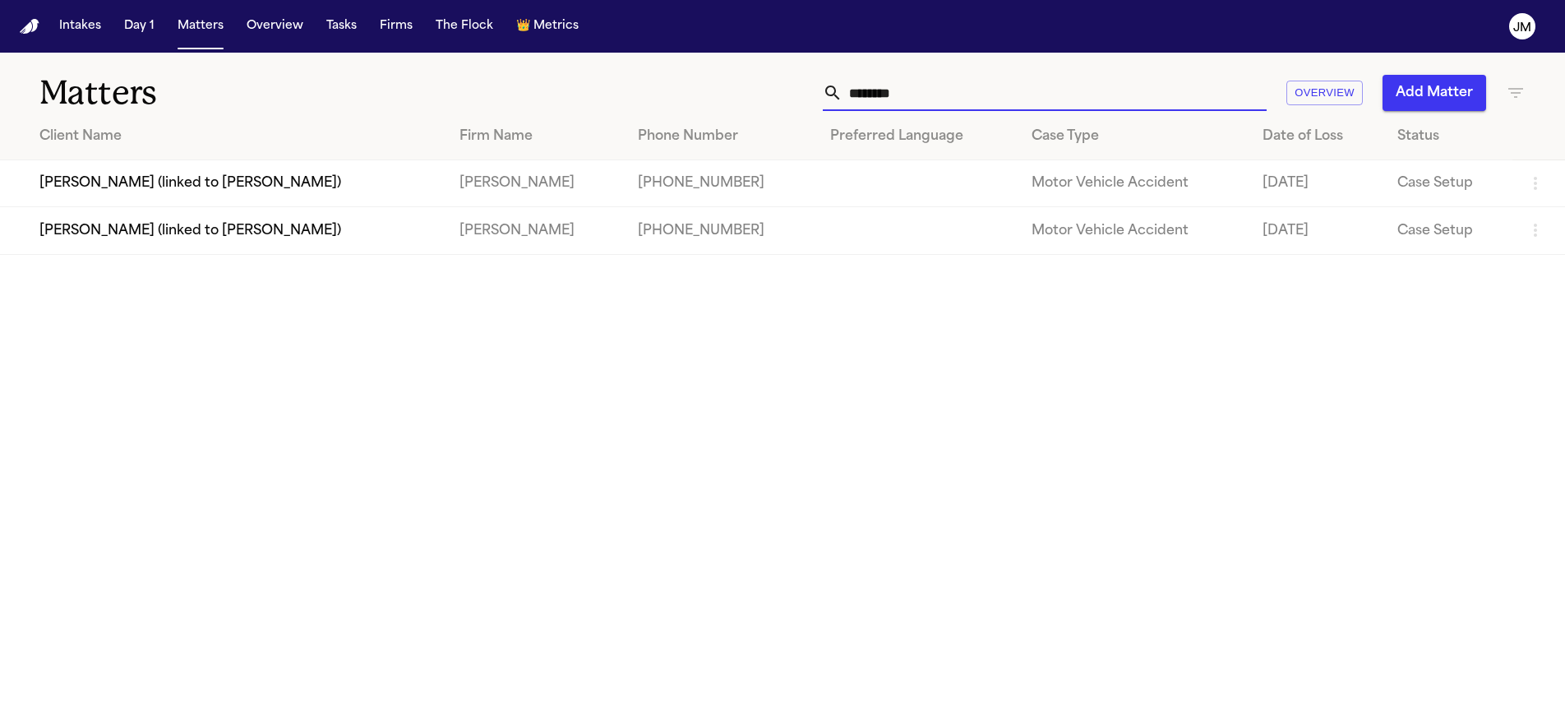
type input "********"
click at [283, 218] on td "[PERSON_NAME] (linked to [PERSON_NAME])" at bounding box center [223, 230] width 446 height 47
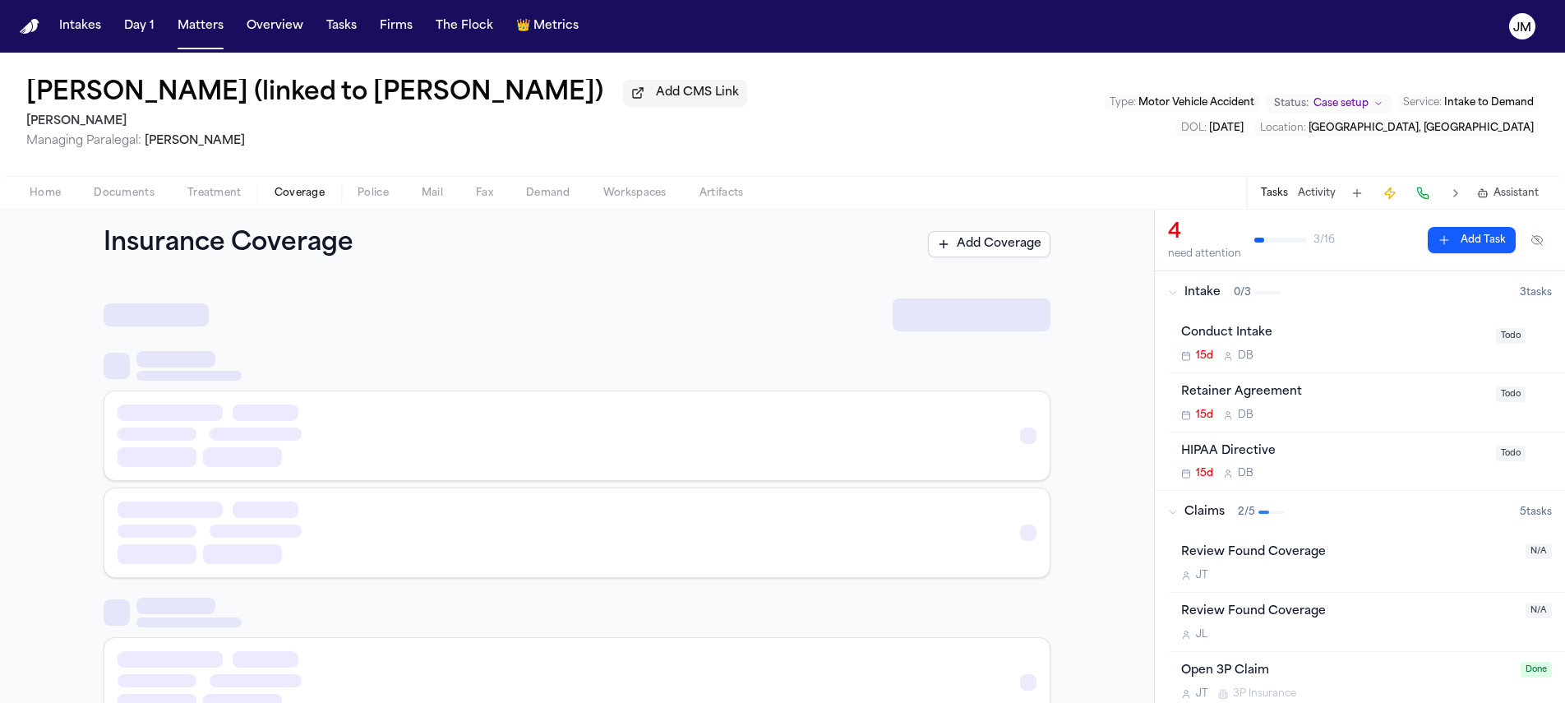
click at [283, 193] on span "Coverage" at bounding box center [300, 193] width 50 height 13
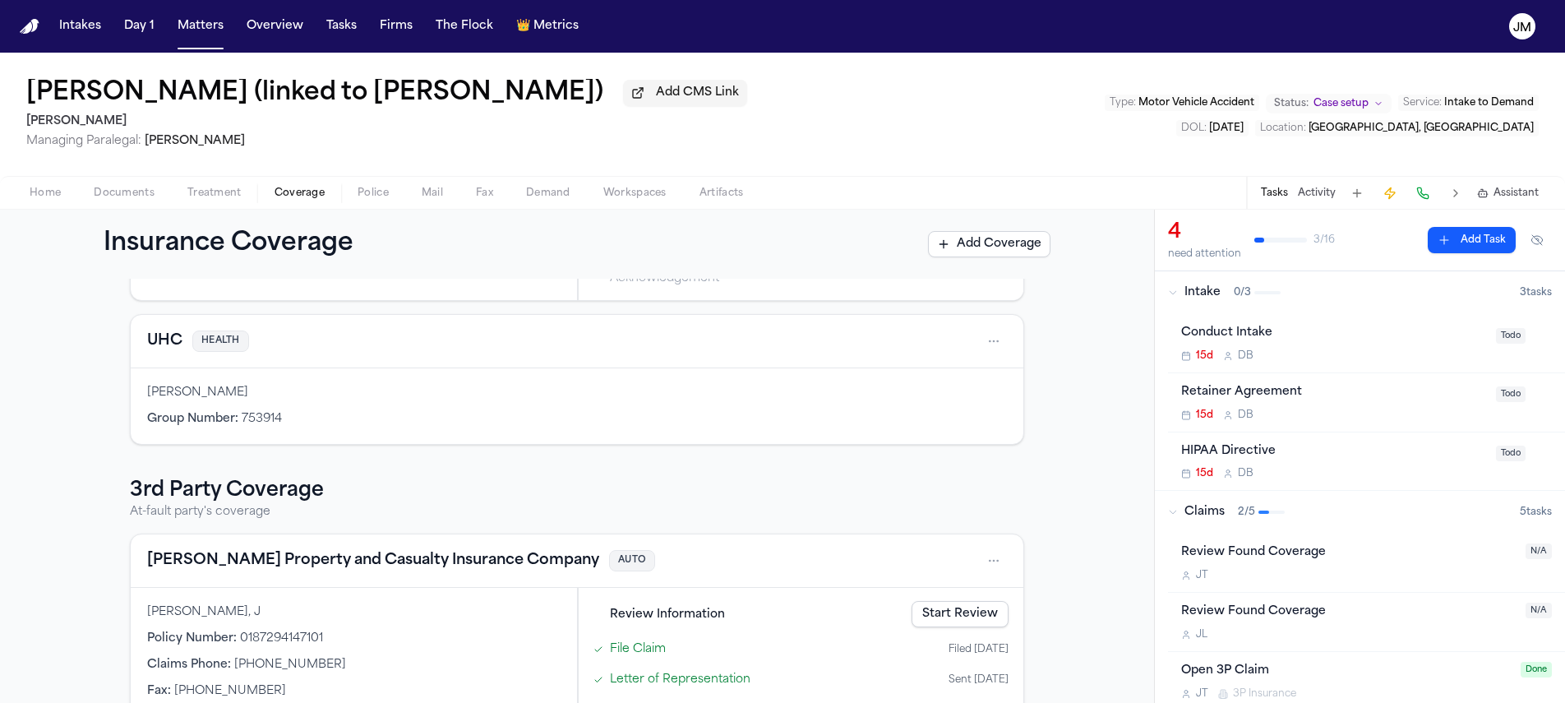
scroll to position [314, 0]
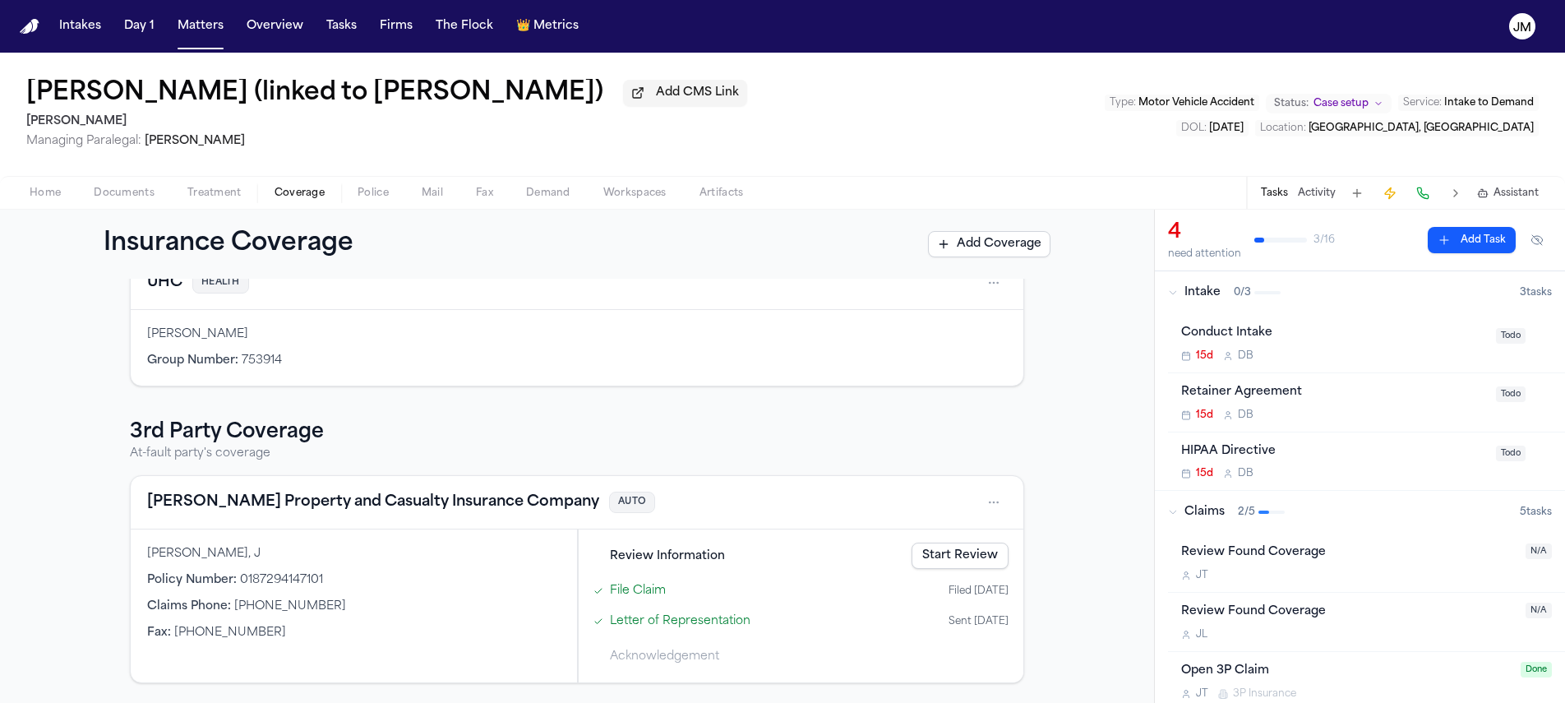
click at [984, 497] on html "Intakes Day 1 Matters Overview Tasks Firms The Flock 👑 Metrics [PERSON_NAME] (l…" at bounding box center [782, 351] width 1565 height 703
click at [937, 533] on div "View coverage details" at bounding box center [935, 544] width 123 height 43
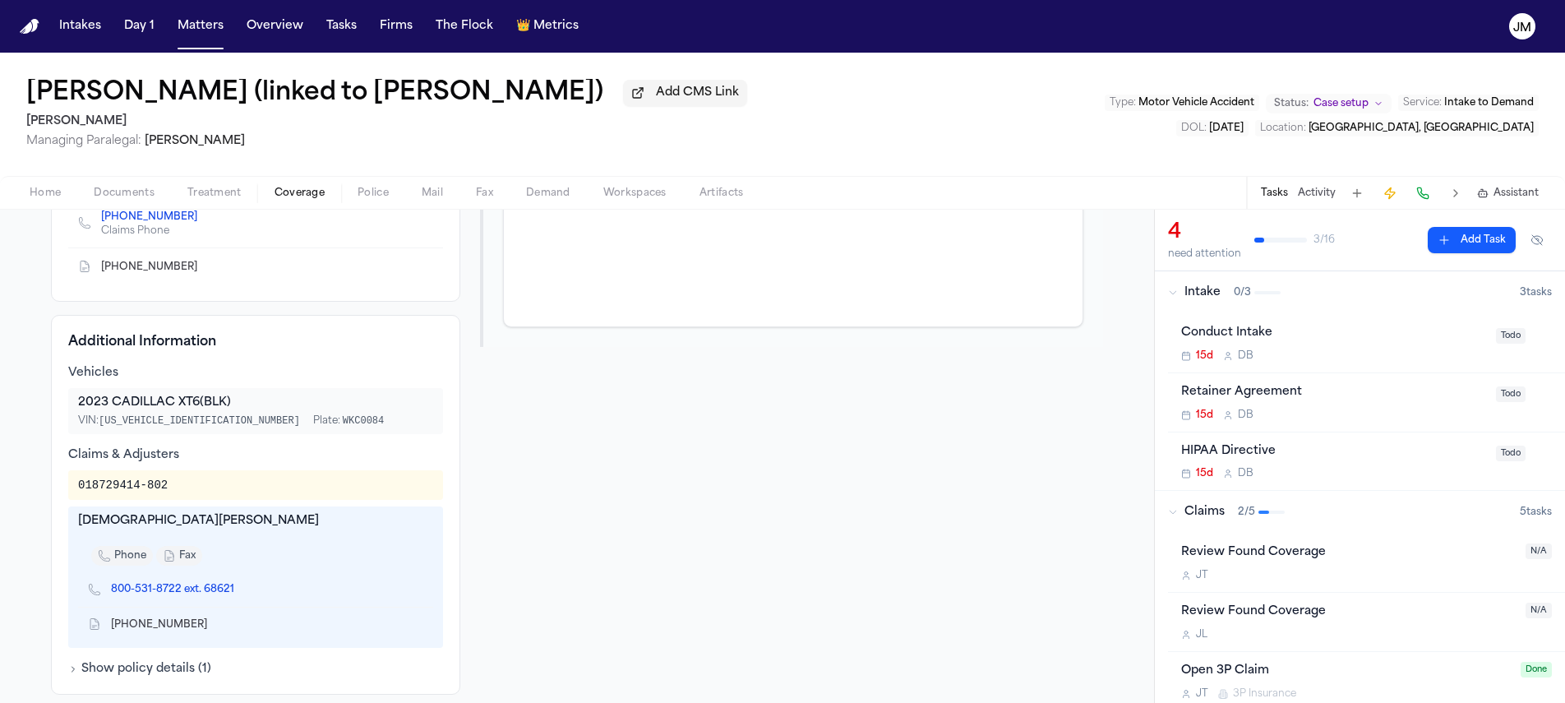
scroll to position [374, 0]
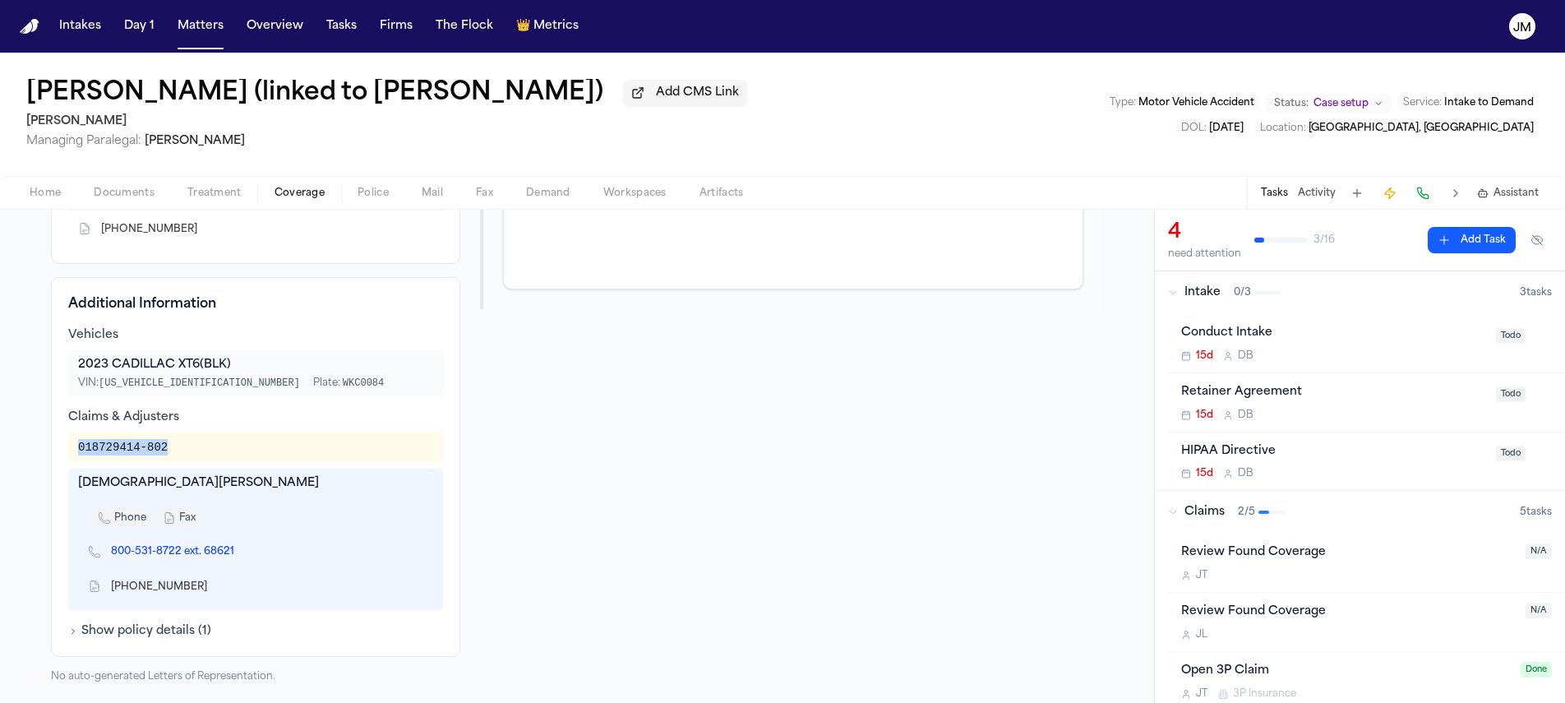
drag, startPoint x: 68, startPoint y: 446, endPoint x: 178, endPoint y: 455, distance: 110.5
click at [178, 455] on div "018729414-802" at bounding box center [255, 447] width 375 height 30
copy div "018729414-802"
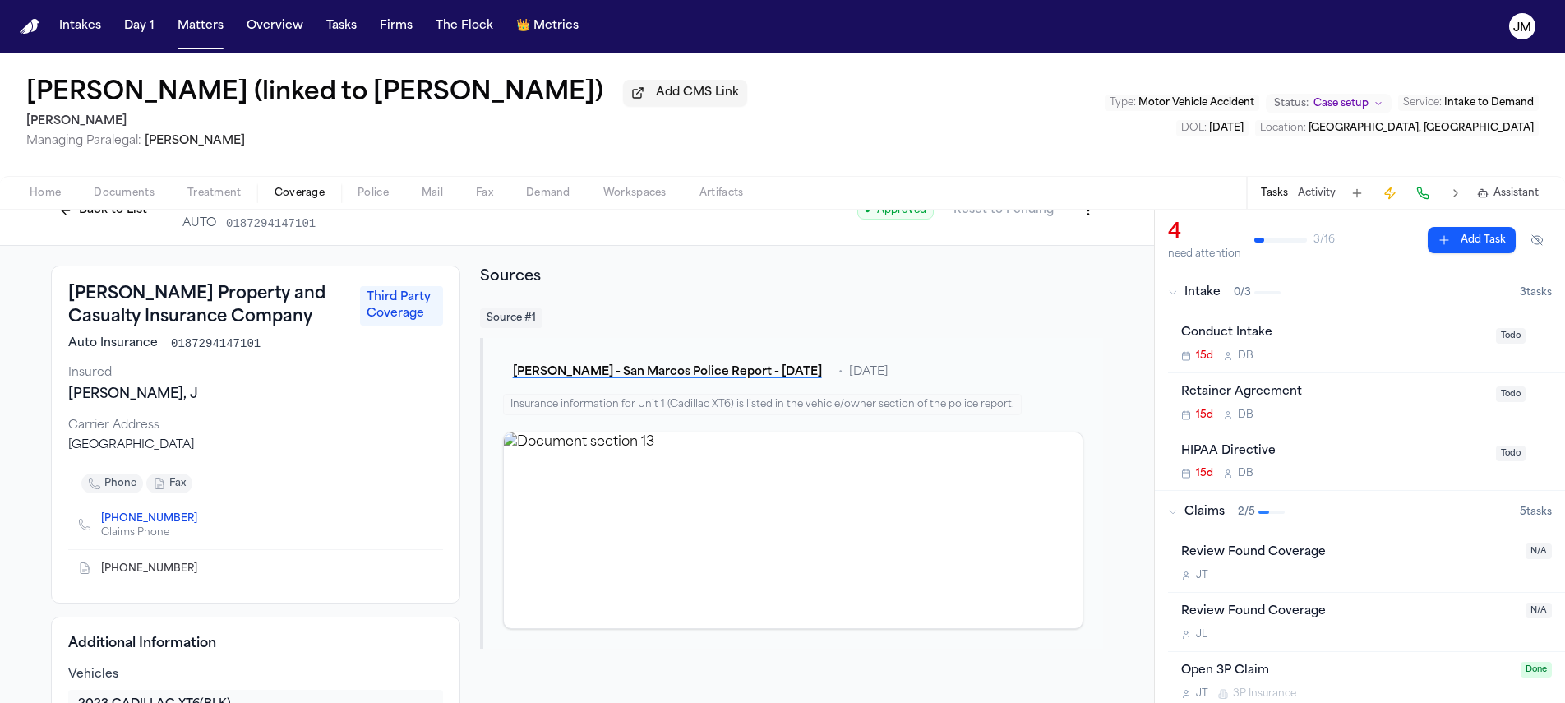
scroll to position [0, 0]
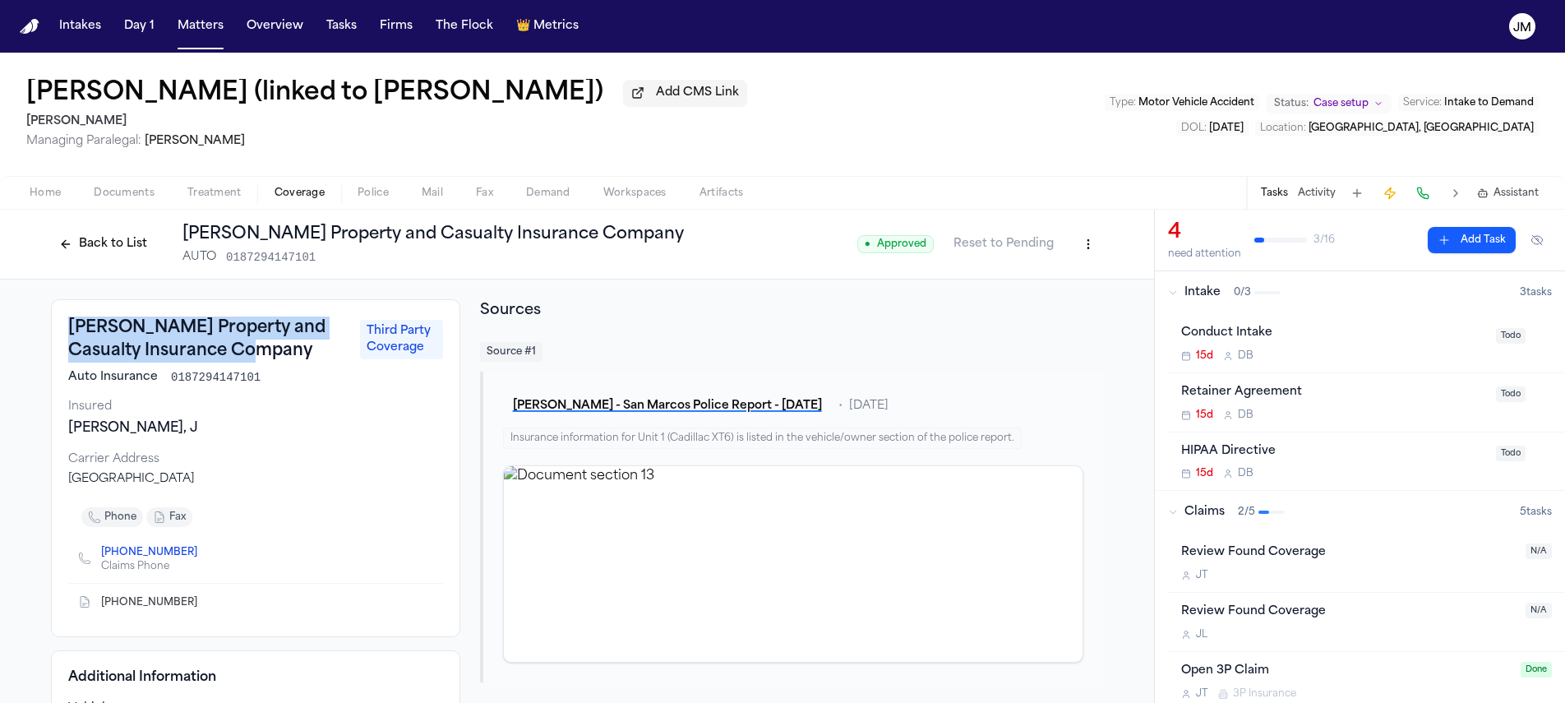
drag, startPoint x: 67, startPoint y: 329, endPoint x: 243, endPoint y: 361, distance: 179.6
click at [243, 361] on h3 "[PERSON_NAME] Property and Casualty Insurance Company" at bounding box center [209, 340] width 282 height 46
copy h3 "[PERSON_NAME] Property and Casualty Insurance Company"
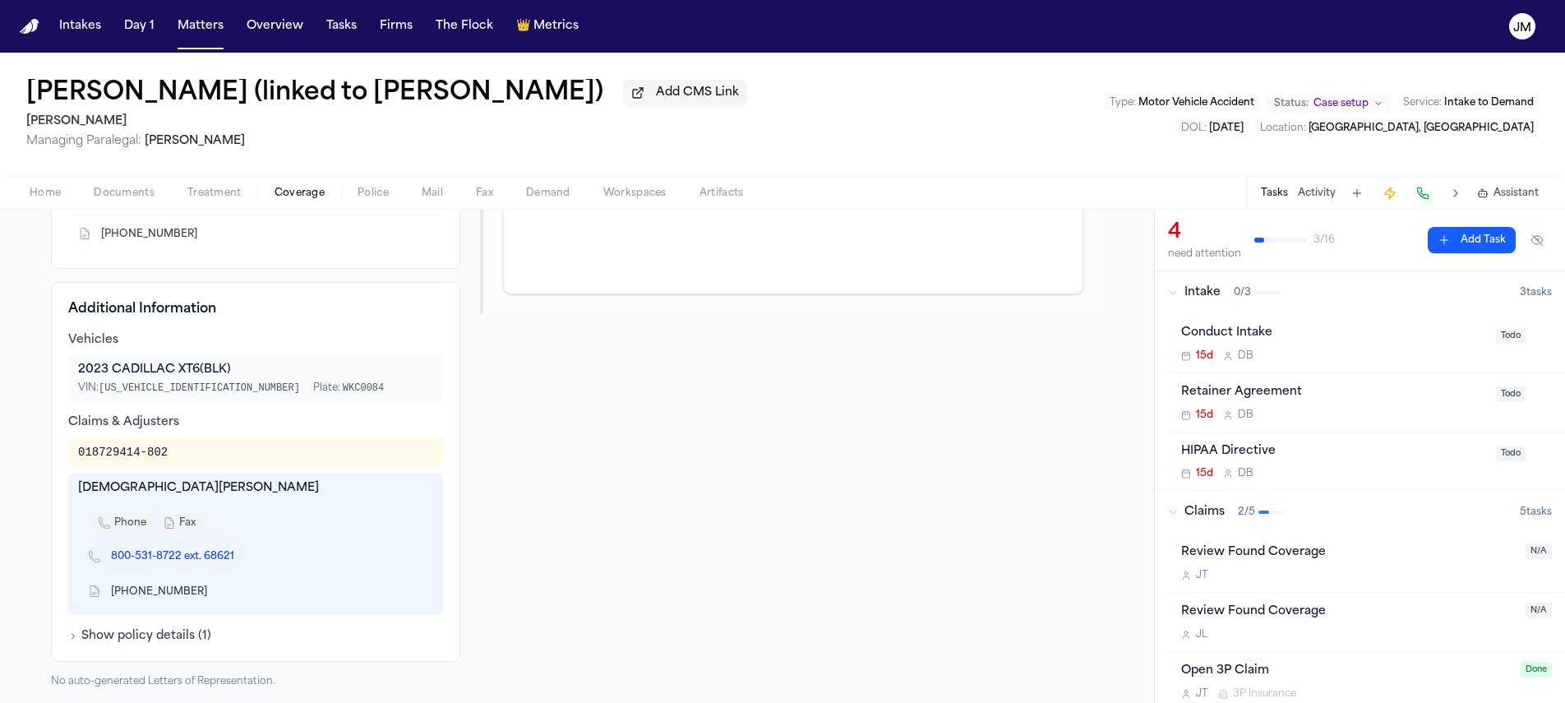
scroll to position [378, 0]
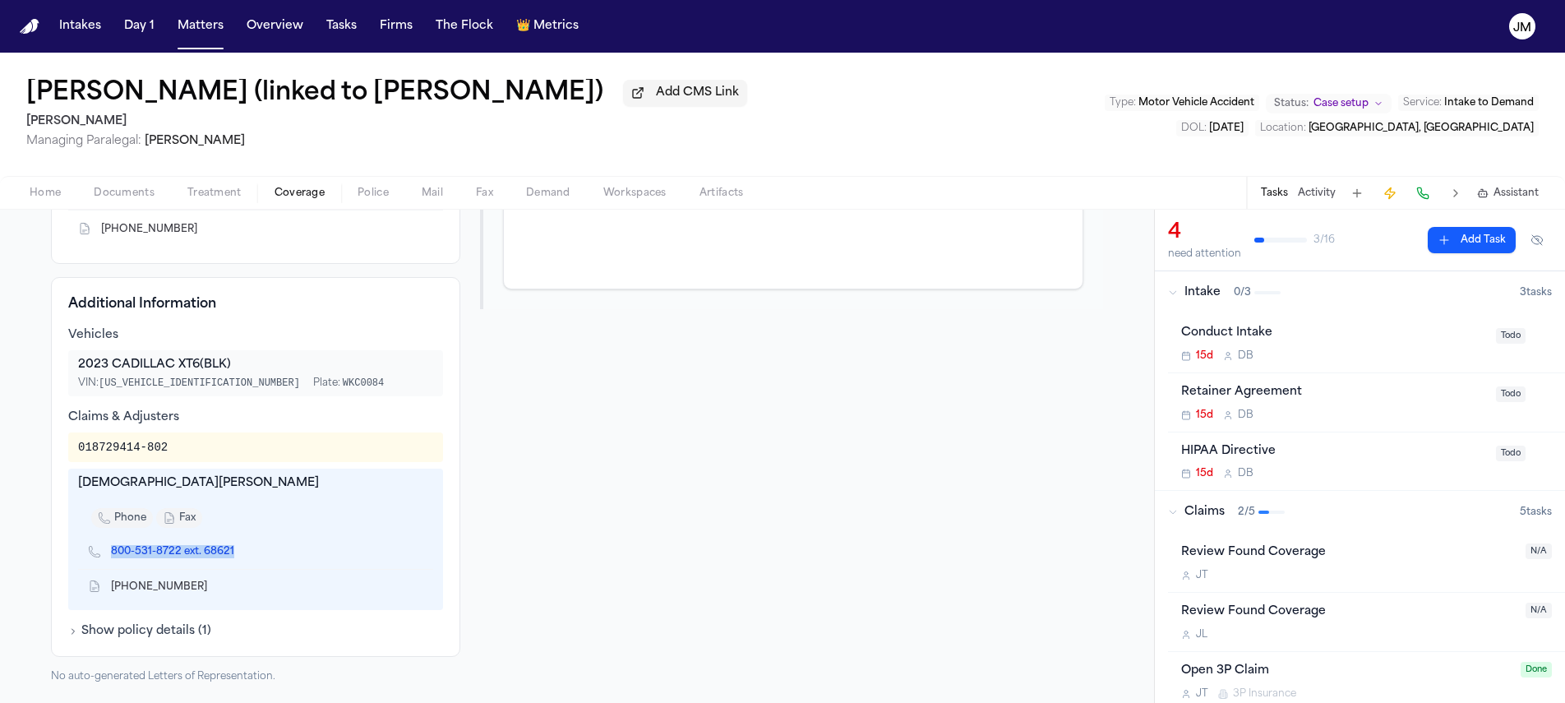
copy link "800-531-8722 ext. 68621"
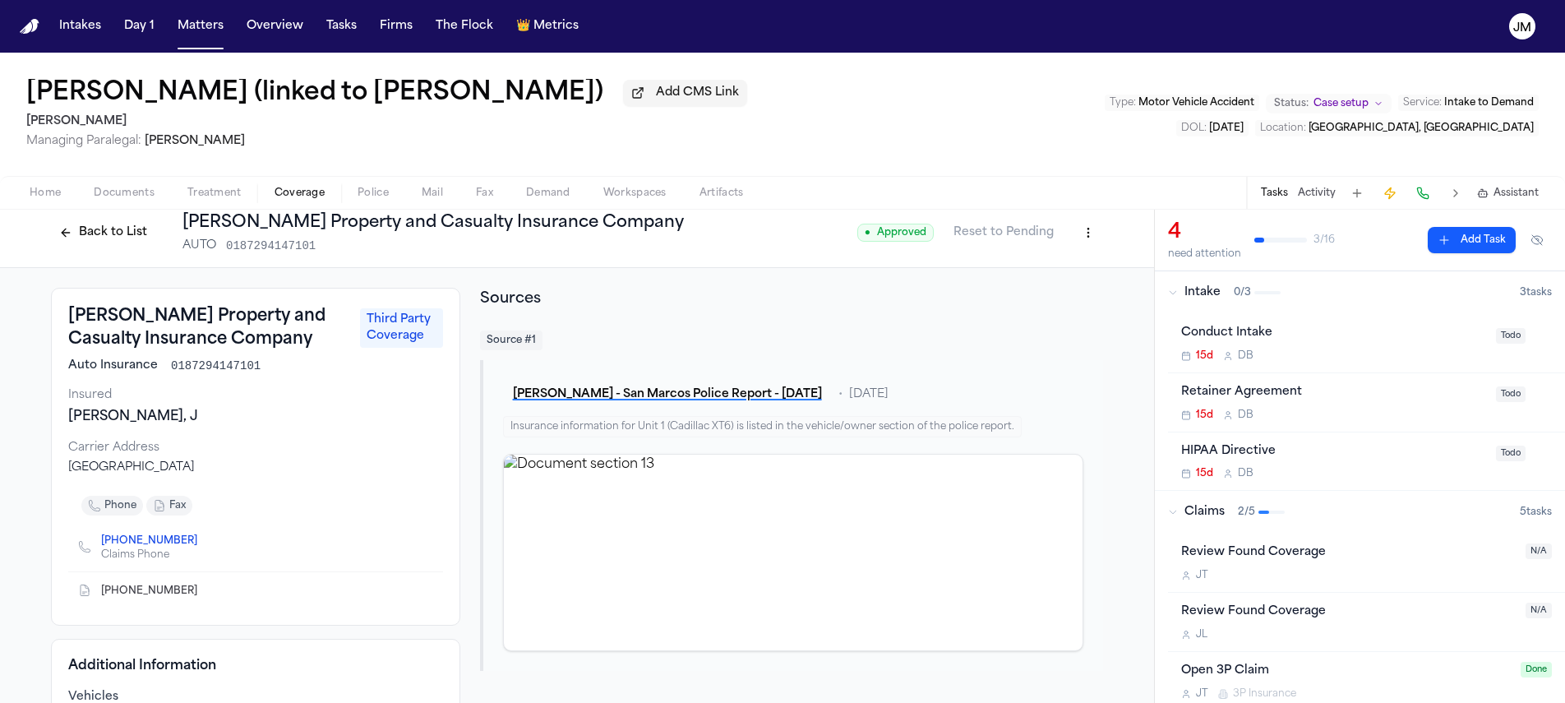
scroll to position [0, 0]
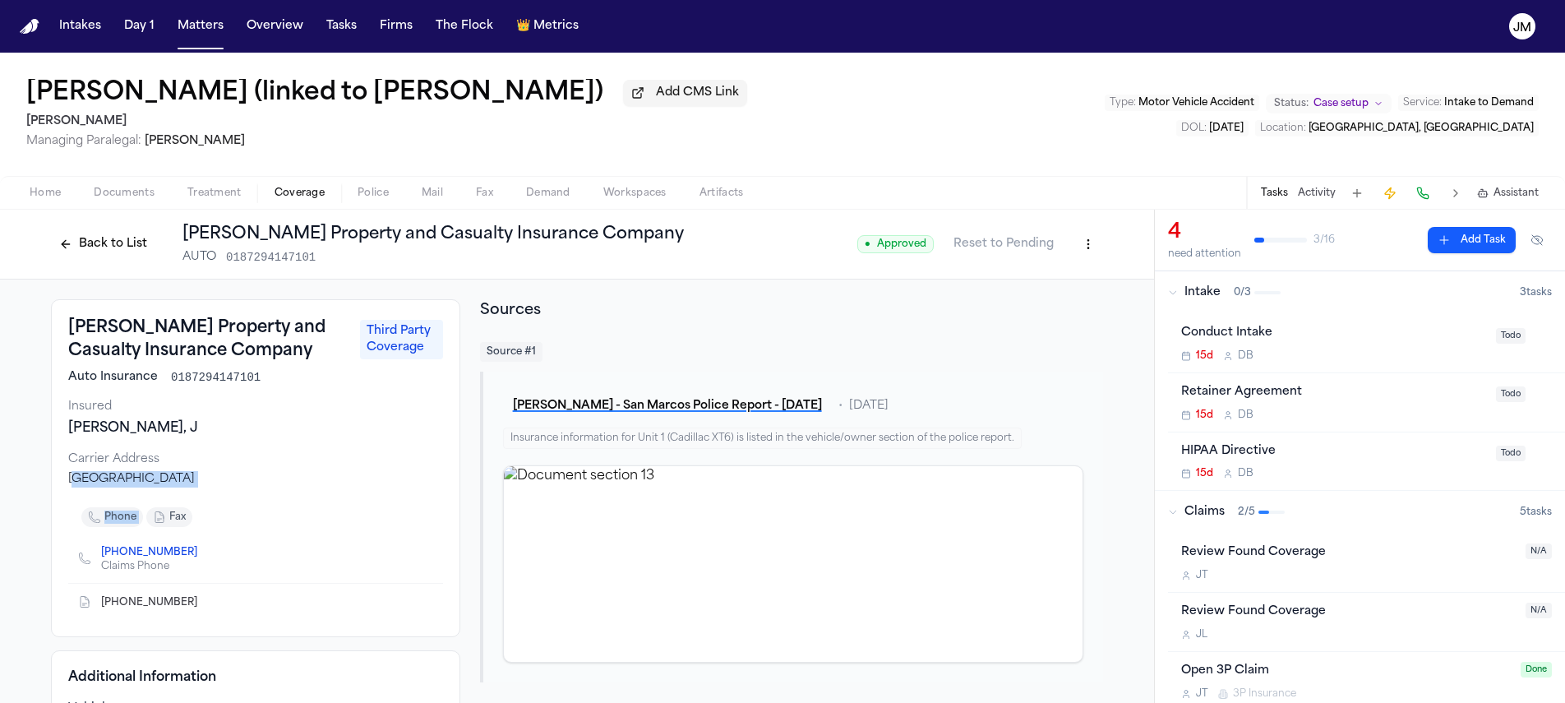
drag, startPoint x: 66, startPoint y: 487, endPoint x: 236, endPoint y: 497, distance: 170.5
click at [231, 497] on div "[PERSON_NAME] Property and Casualty Insurance Company Third Party Coverage Auto…" at bounding box center [255, 468] width 409 height 338
click at [236, 497] on div "[PERSON_NAME] Property and Casualty Insurance Company Third Party Coverage Auto…" at bounding box center [255, 468] width 409 height 338
drag, startPoint x: 271, startPoint y: 479, endPoint x: 73, endPoint y: 470, distance: 198.3
click at [72, 470] on div "Carrier Address [GEOGRAPHIC_DATA]" at bounding box center [255, 469] width 375 height 36
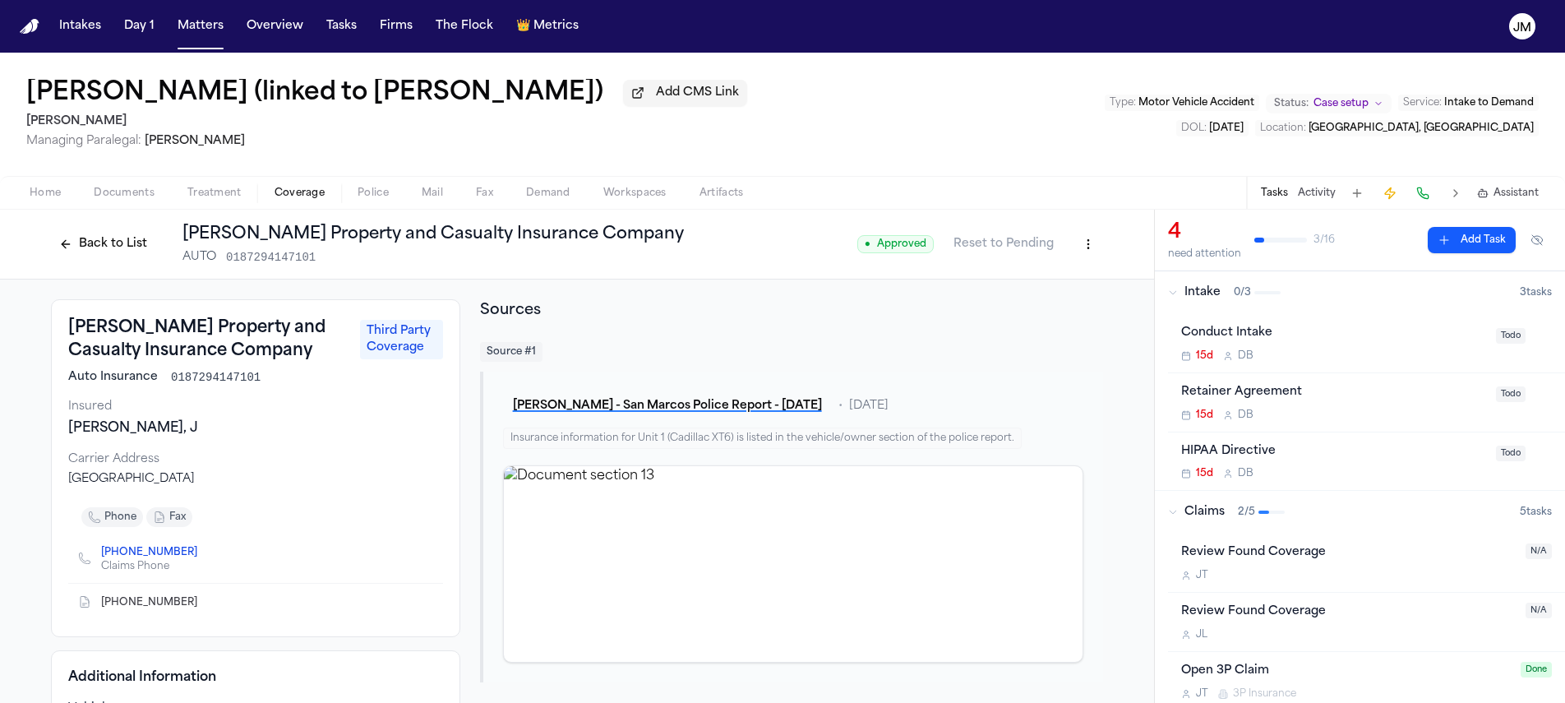
drag, startPoint x: 76, startPoint y: 473, endPoint x: 85, endPoint y: 475, distance: 8.6
click at [77, 473] on div "Carrier Address [GEOGRAPHIC_DATA]" at bounding box center [255, 469] width 375 height 36
drag, startPoint x: 277, startPoint y: 483, endPoint x: 59, endPoint y: 483, distance: 217.9
click at [59, 483] on div "[PERSON_NAME] Property and Casualty Insurance Company Third Party Coverage Auto…" at bounding box center [255, 468] width 409 height 338
copy div "[GEOGRAPHIC_DATA]"
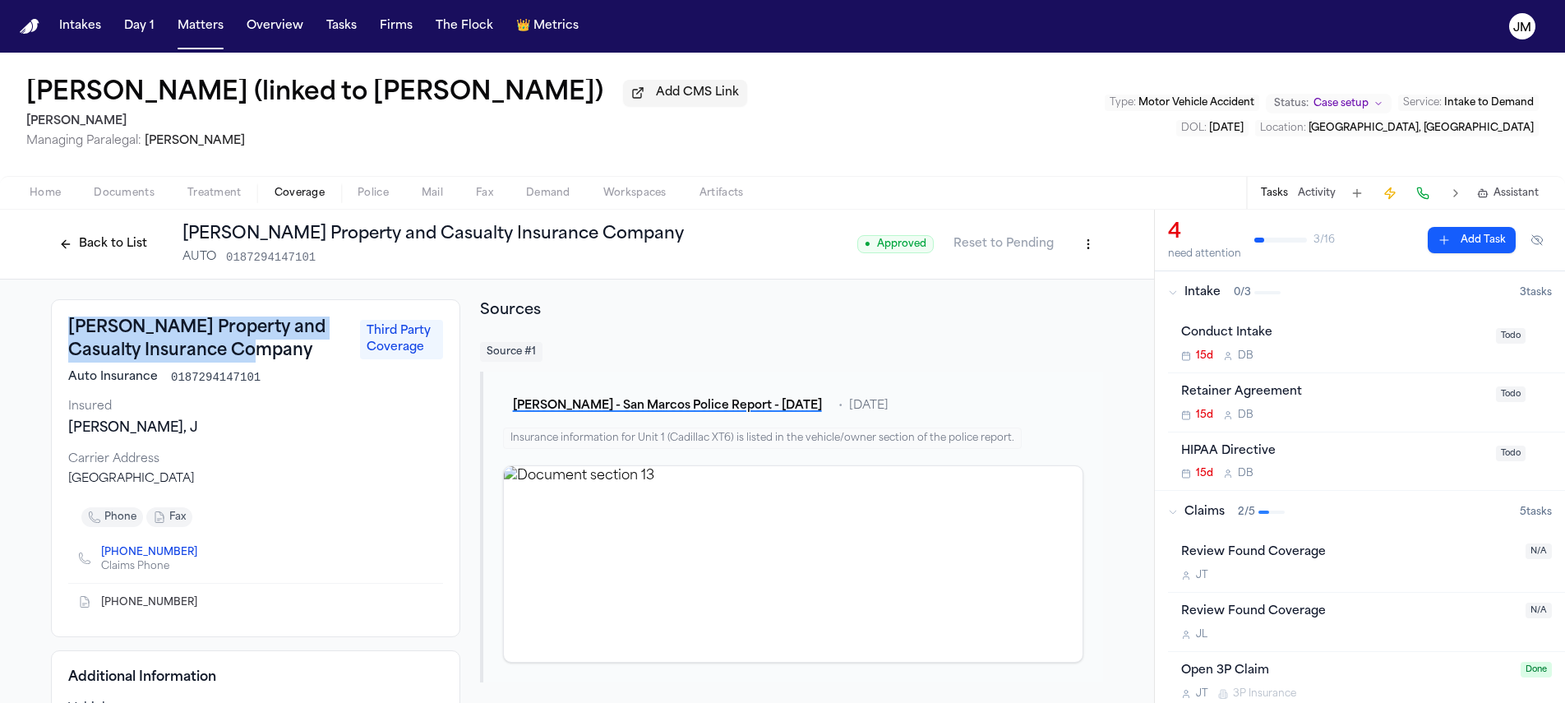
drag, startPoint x: 64, startPoint y: 337, endPoint x: 231, endPoint y: 360, distance: 168.5
click at [231, 360] on h3 "[PERSON_NAME] Property and Casualty Insurance Company" at bounding box center [209, 340] width 282 height 46
copy h3 "[PERSON_NAME] Property and Casualty Insurance Company"
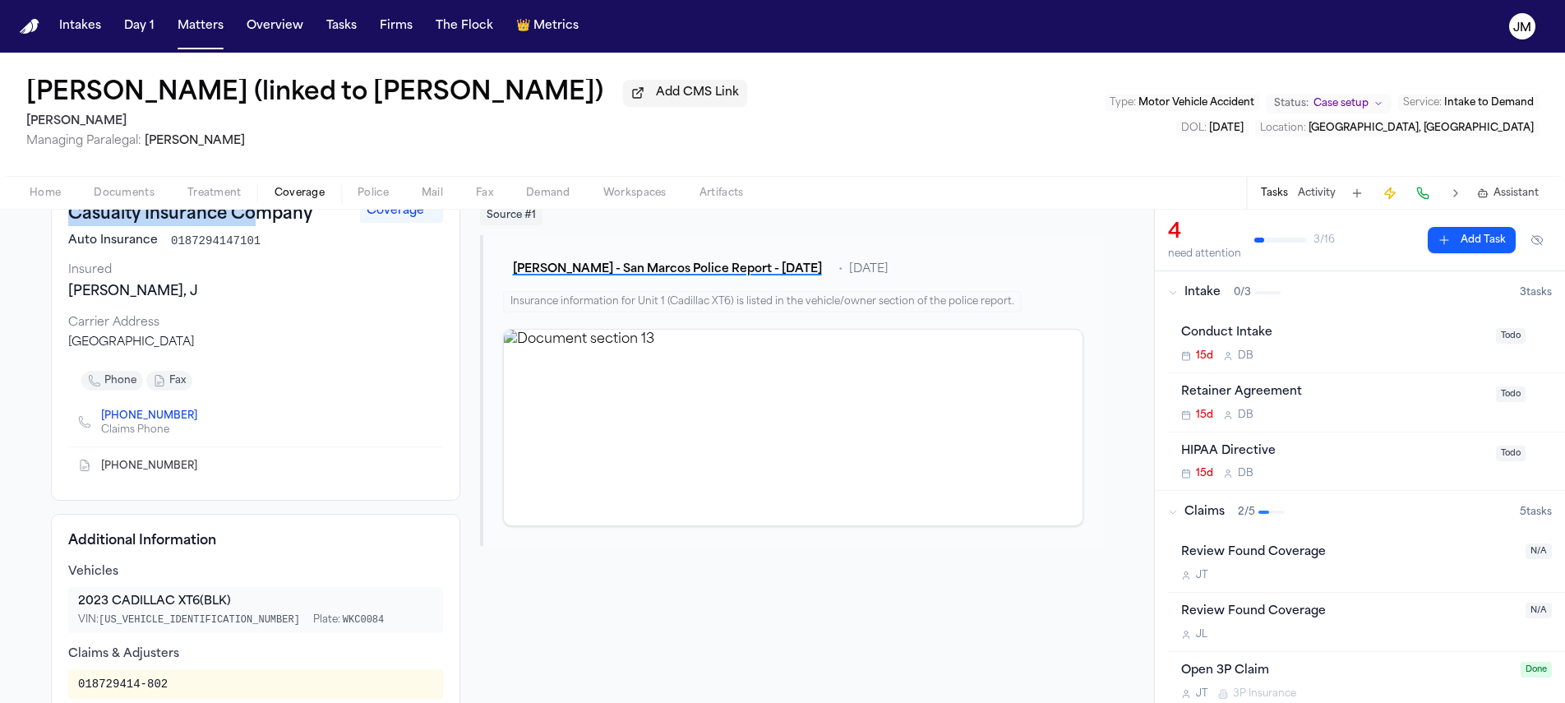
scroll to position [253, 0]
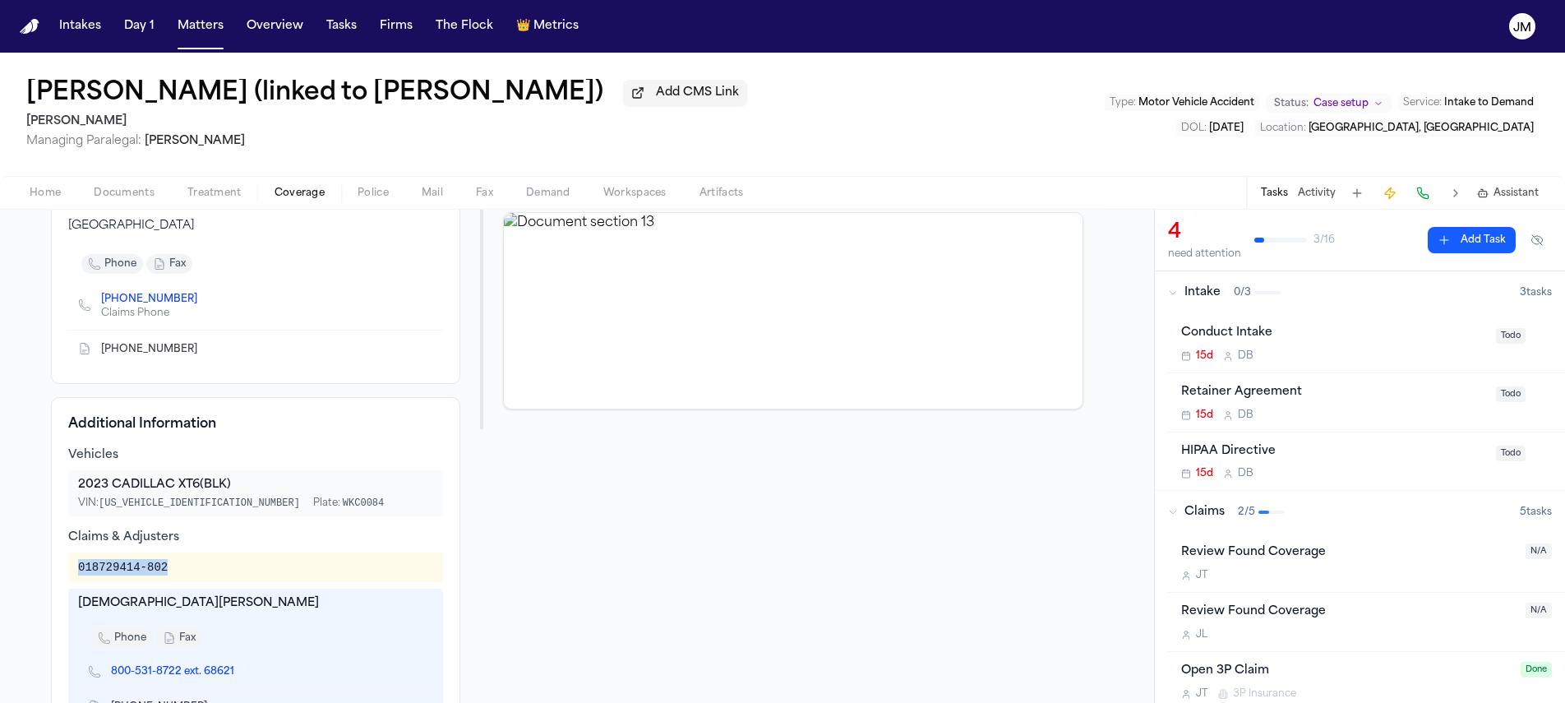
drag, startPoint x: 166, startPoint y: 563, endPoint x: 164, endPoint y: 576, distance: 13.4
click at [164, 576] on div "018729414-802" at bounding box center [255, 567] width 375 height 30
copy div "018729414-802"
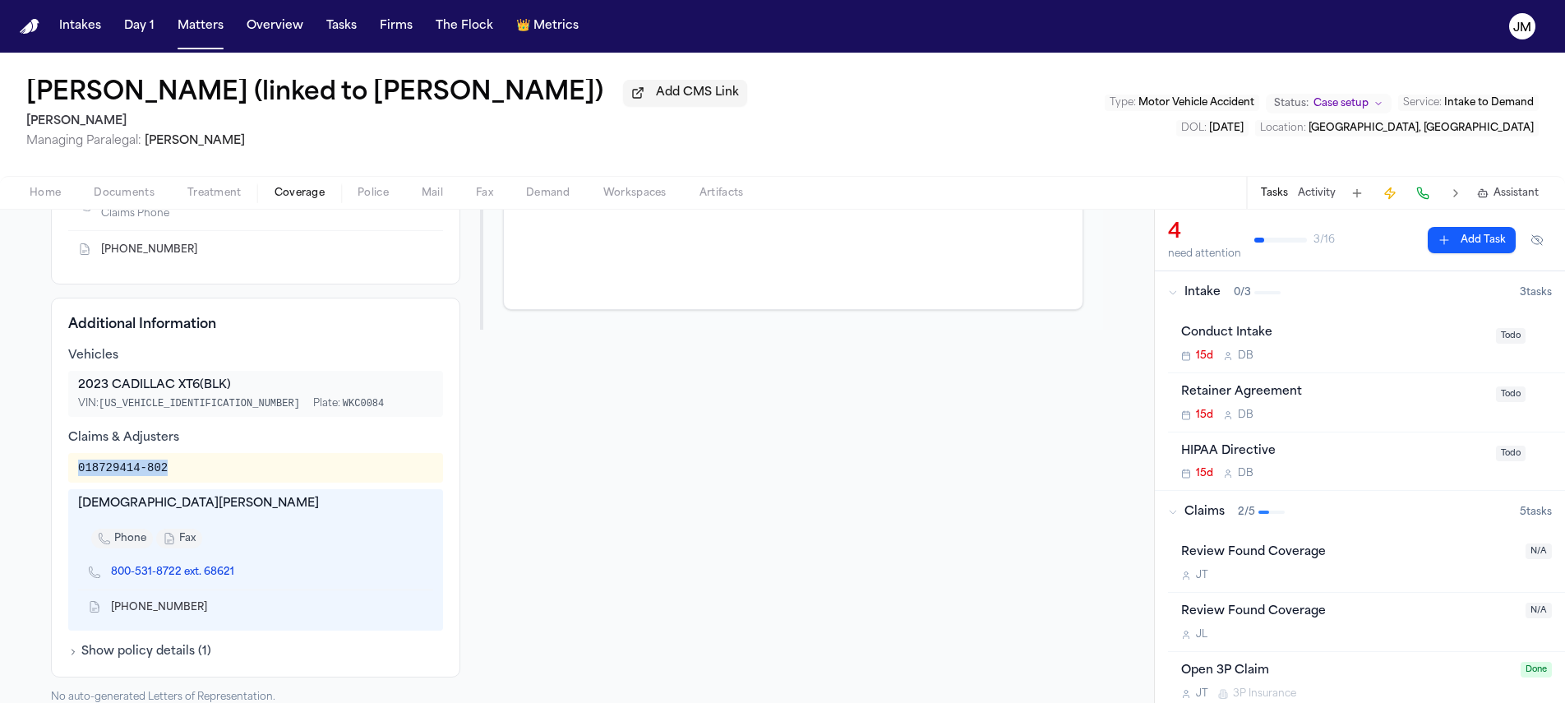
scroll to position [378, 0]
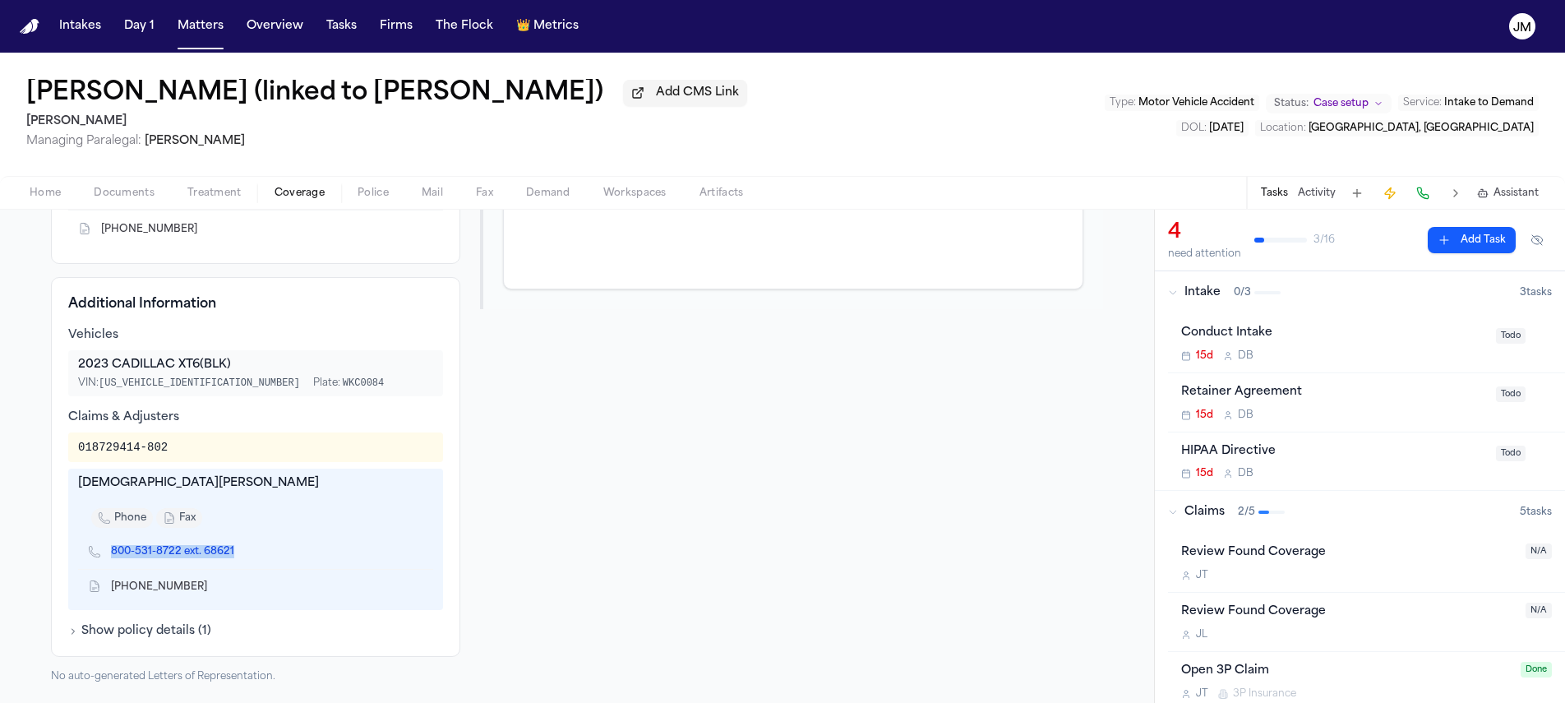
copy link "800-531-8722 ext. 68621"
